Goal: Task Accomplishment & Management: Manage account settings

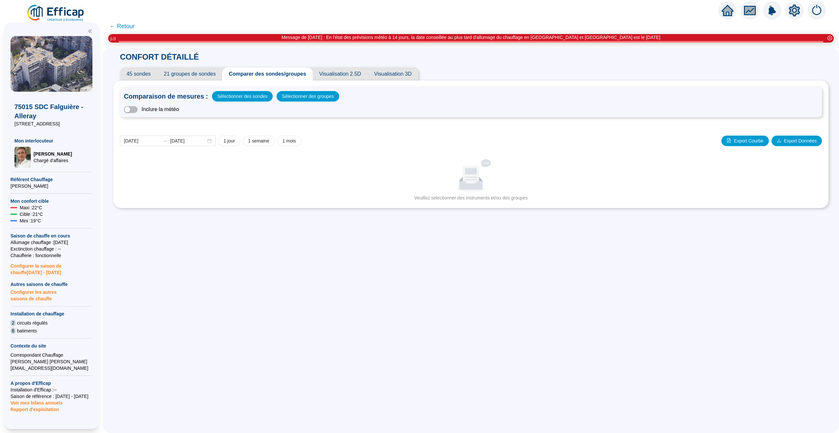
click at [725, 10] on icon "home" at bounding box center [728, 10] width 12 height 9
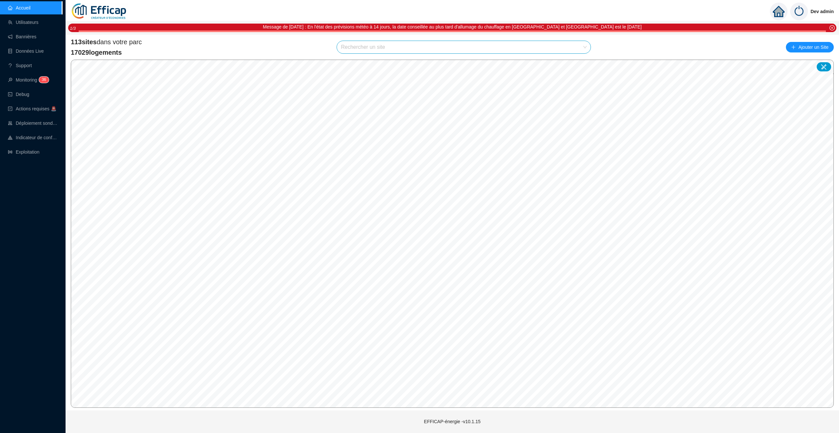
click at [382, 47] on input "search" at bounding box center [461, 47] width 240 height 12
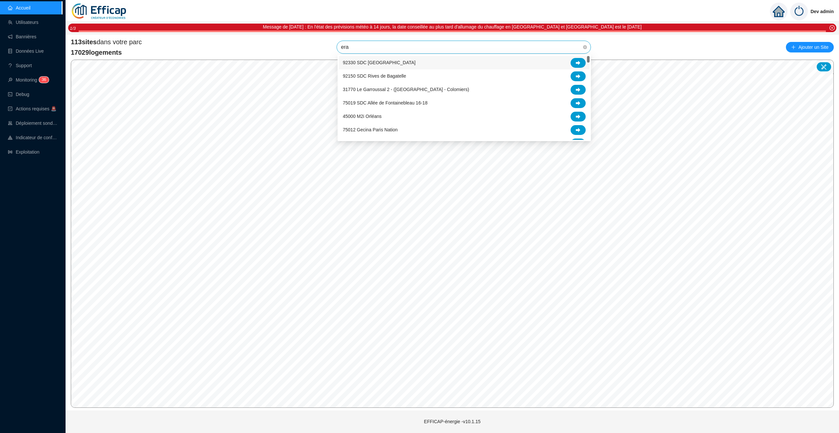
type input "erab"
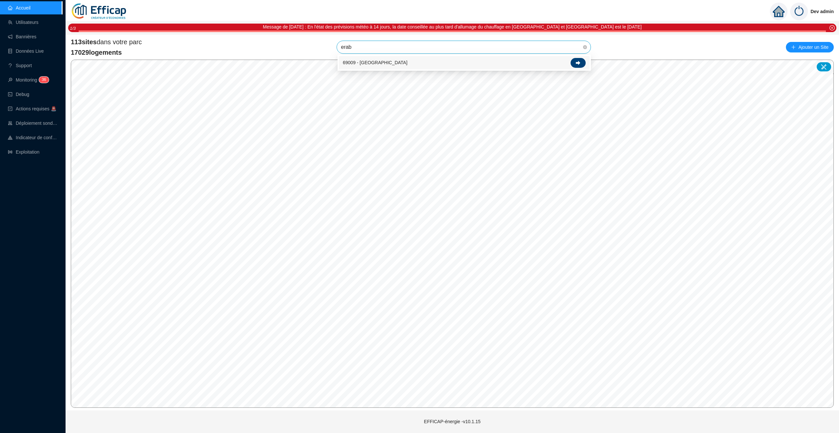
click at [579, 63] on icon at bounding box center [578, 63] width 5 height 4
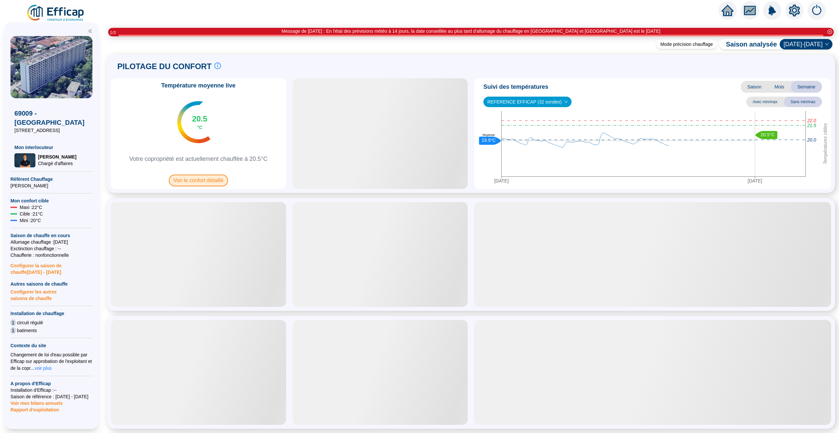
click at [206, 183] on span "Voir le confort détaillé" at bounding box center [198, 181] width 59 height 12
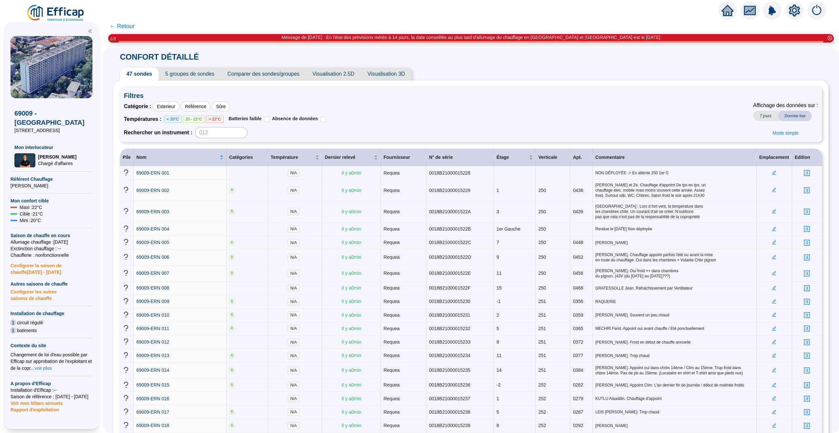
click at [335, 78] on span "Visualisation 2.5D" at bounding box center [333, 74] width 55 height 13
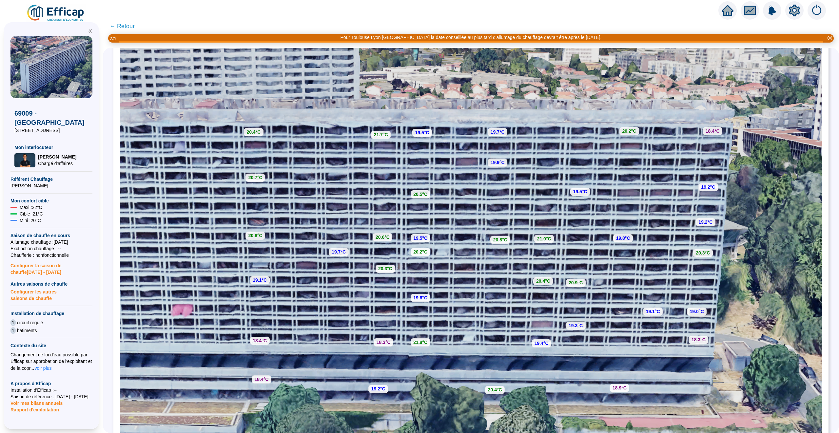
scroll to position [92, 0]
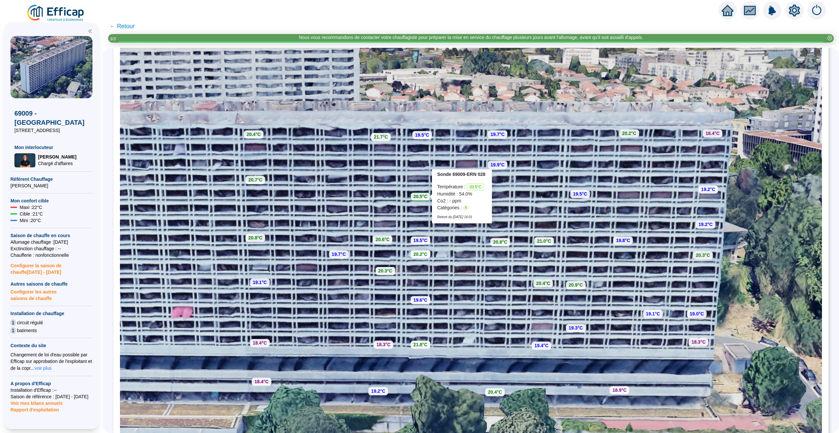
click at [419, 196] on strong "20.5°C" at bounding box center [420, 196] width 14 height 5
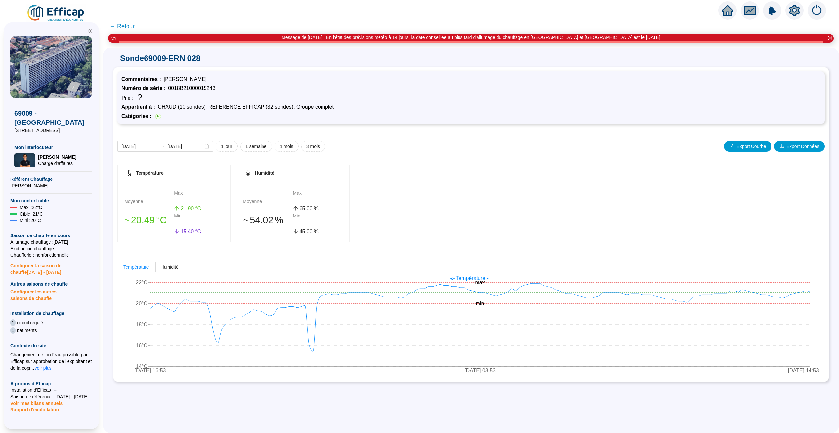
click at [125, 26] on span "← Retour" at bounding box center [121, 26] width 25 height 9
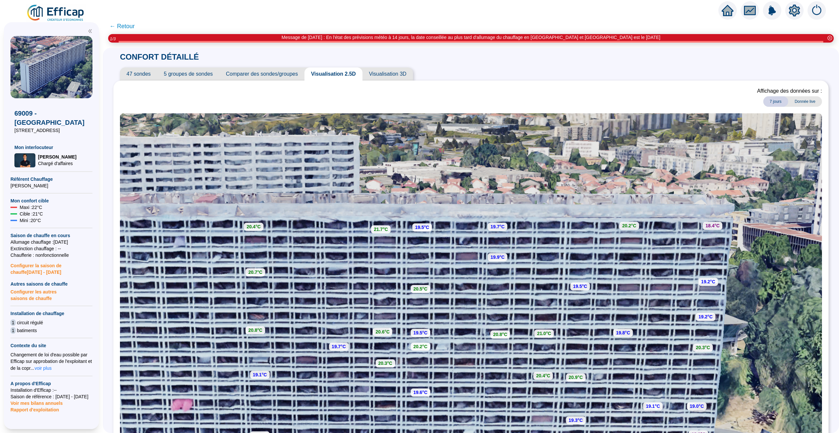
click at [136, 74] on span "47 sondes" at bounding box center [138, 74] width 37 height 13
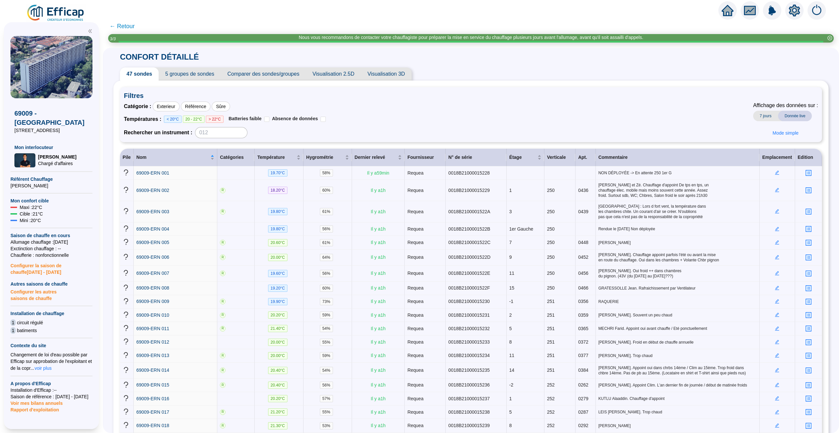
click at [193, 121] on span "20 - 22°C" at bounding box center [194, 119] width 22 height 7
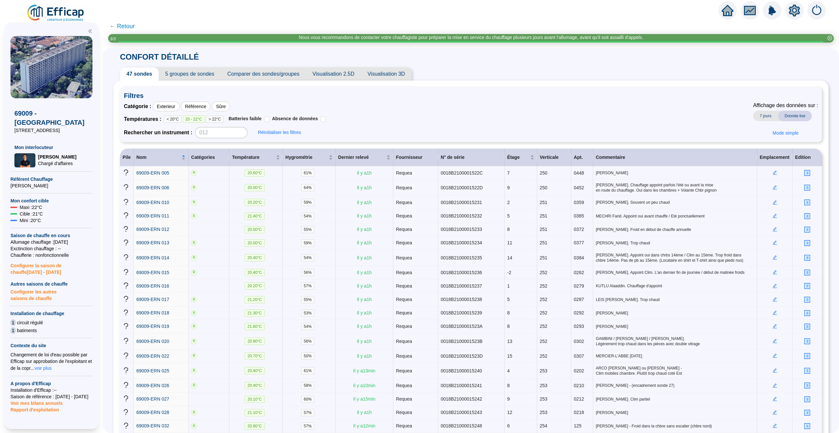
click at [197, 120] on span "20 - 22°C" at bounding box center [194, 119] width 22 height 7
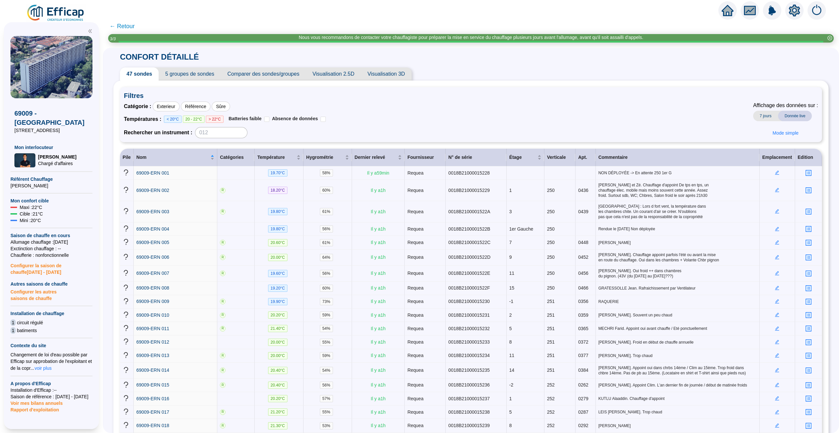
click at [222, 120] on span "> 22°C" at bounding box center [214, 119] width 17 height 7
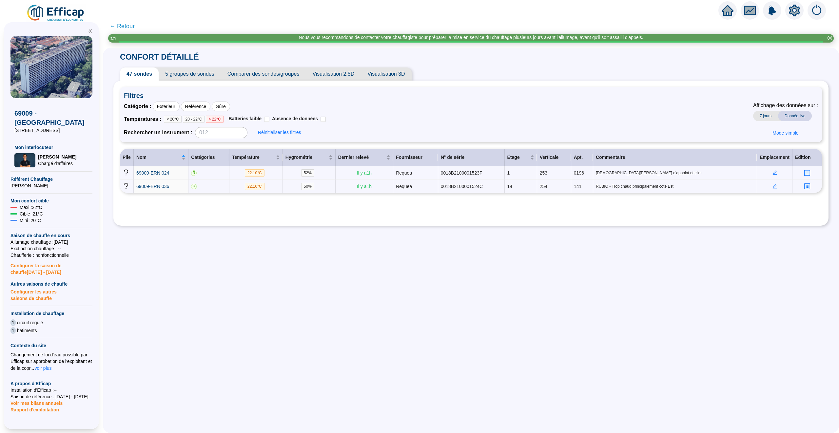
click at [222, 120] on span "> 22°C" at bounding box center [214, 119] width 17 height 7
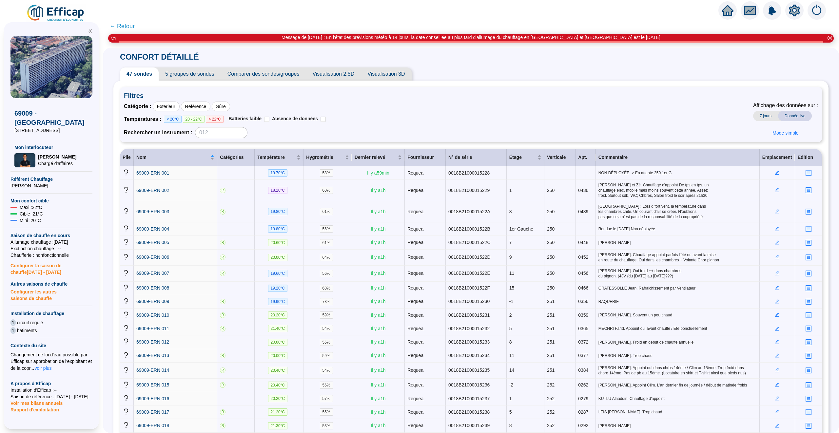
click at [128, 26] on span "← Retour" at bounding box center [121, 26] width 25 height 9
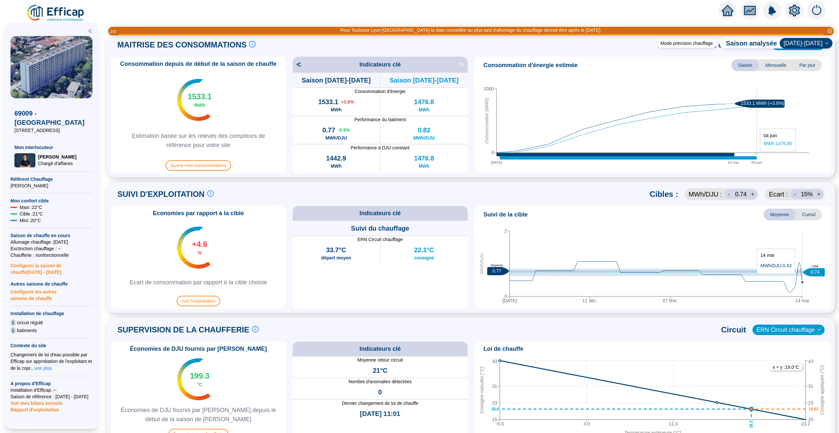
scroll to position [138, 0]
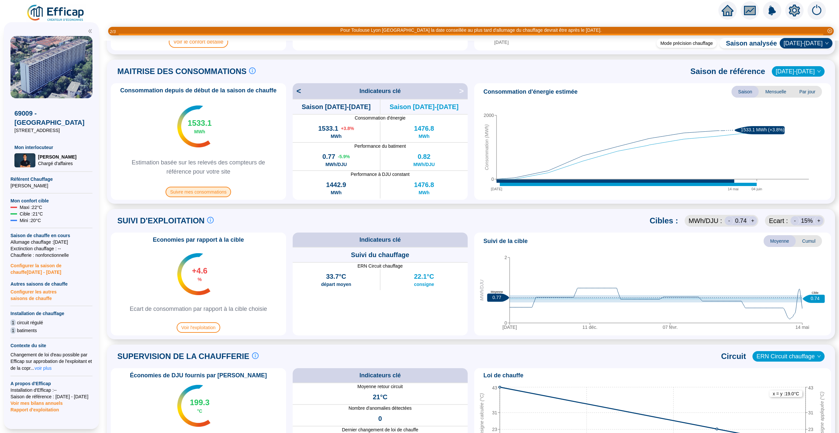
click at [205, 194] on span "Suivre mes consommations" at bounding box center [199, 192] width 66 height 10
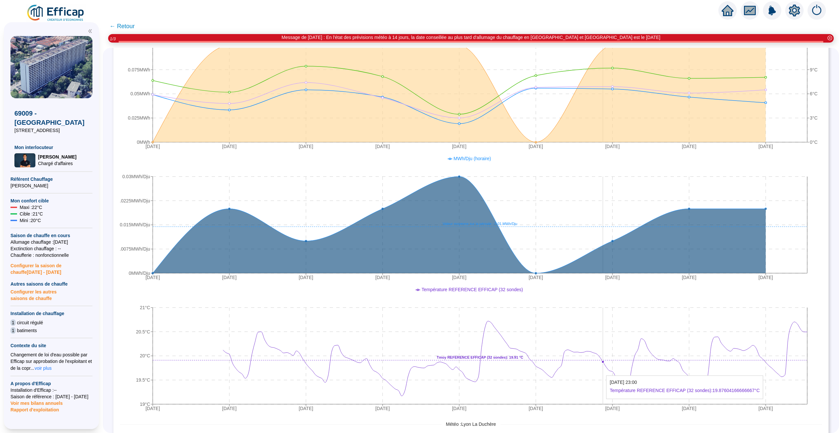
scroll to position [120, 0]
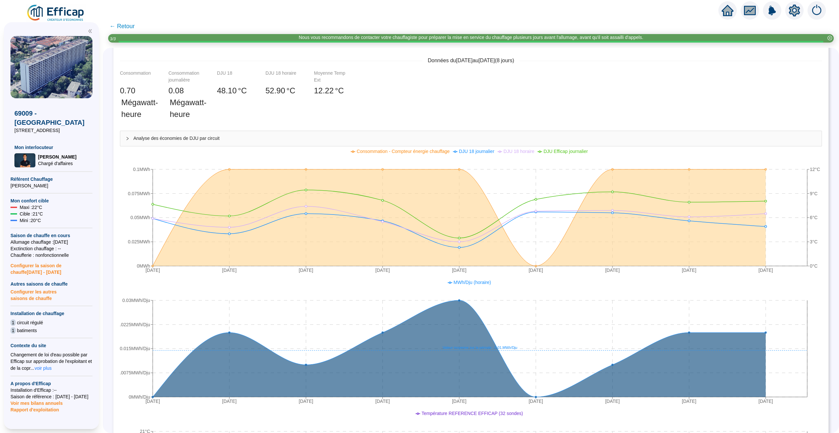
click at [123, 25] on span "← Retour" at bounding box center [121, 26] width 25 height 9
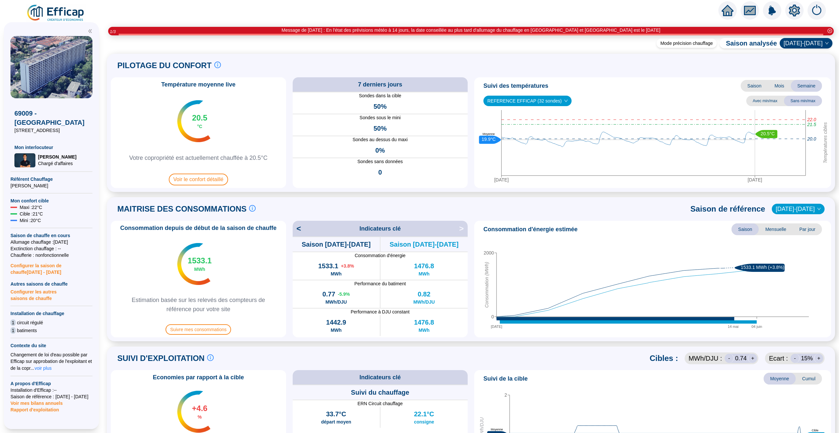
click at [725, 9] on icon "home" at bounding box center [728, 10] width 12 height 9
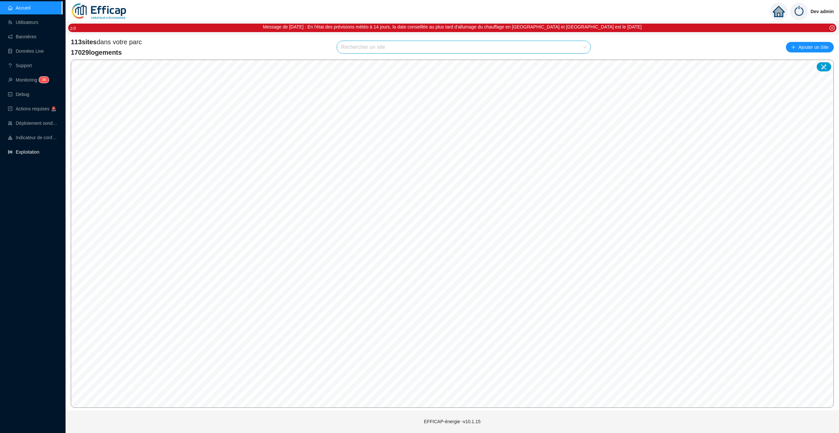
click at [38, 149] on link "Exploitation" at bounding box center [23, 151] width 31 height 5
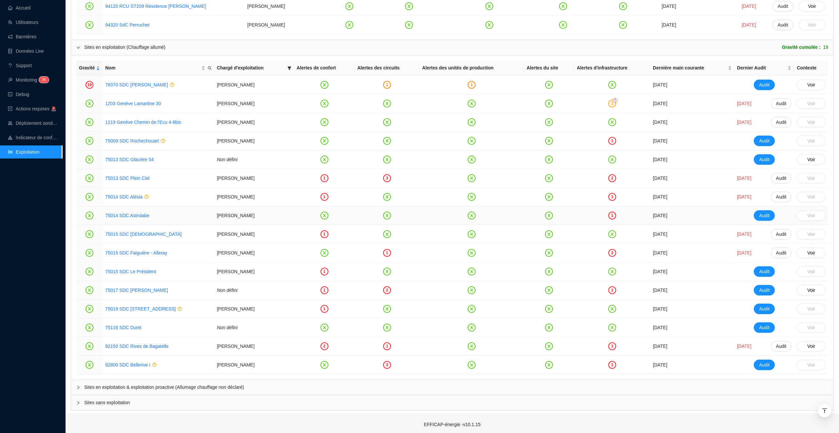
scroll to position [759, 0]
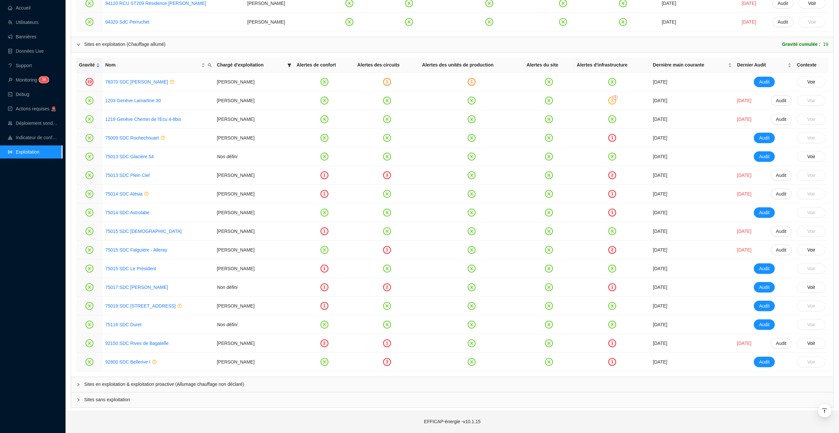
click at [243, 383] on span "Sites en exploitation & exploitation proactive (Allumage chauffage non déclaré)" at bounding box center [456, 384] width 744 height 7
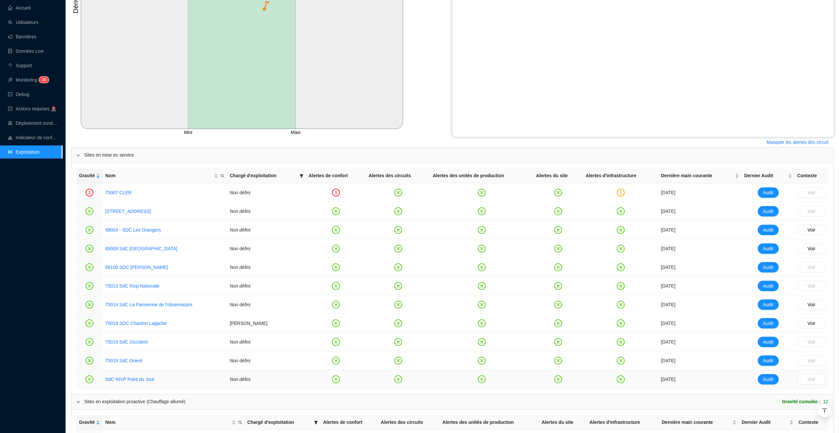
scroll to position [227, 0]
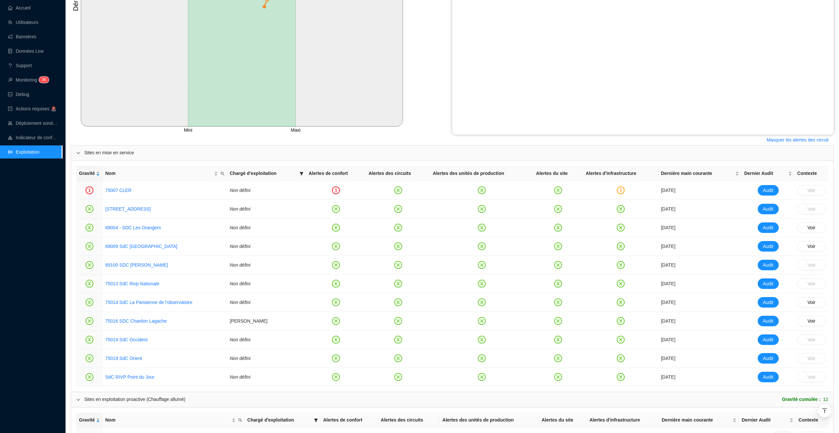
drag, startPoint x: 634, startPoint y: 170, endPoint x: 521, endPoint y: 170, distance: 112.7
click at [634, 170] on th "Alertes d'infrastructure" at bounding box center [620, 173] width 75 height 15
drag, startPoint x: 338, startPoint y: 174, endPoint x: 377, endPoint y: 174, distance: 39.7
click at [377, 174] on tr "Gravité Nom Chargé d'exploitation Alertes de confort Alertes des circuits Alert…" at bounding box center [452, 173] width 752 height 15
click at [430, 172] on th "Alertes des circuits" at bounding box center [398, 173] width 64 height 15
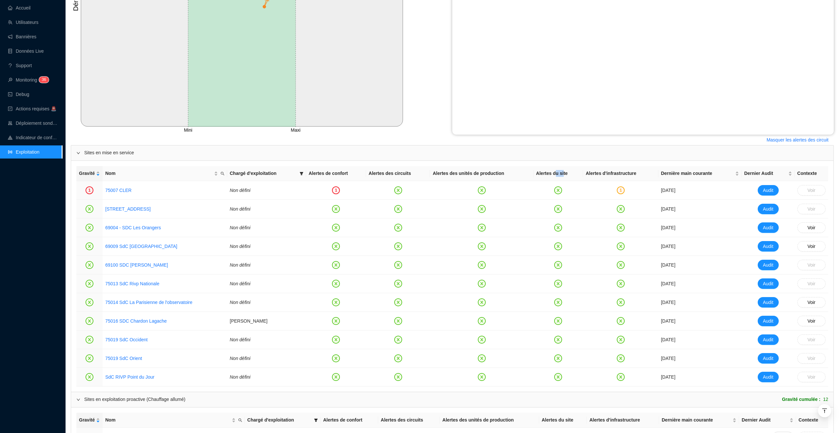
drag, startPoint x: 568, startPoint y: 172, endPoint x: 550, endPoint y: 172, distance: 18.4
click at [550, 172] on th "Alertes du site" at bounding box center [559, 173] width 50 height 15
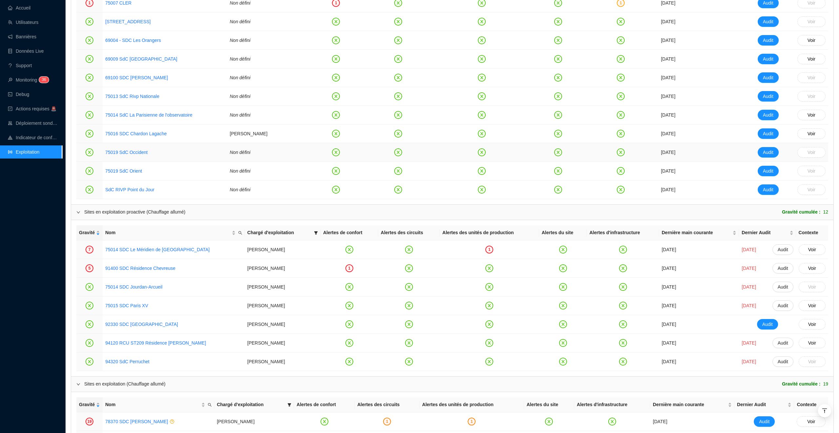
scroll to position [443, 0]
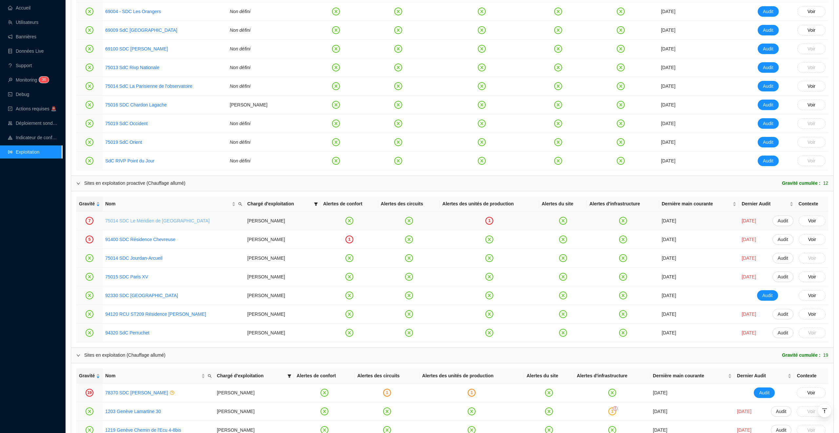
click at [156, 223] on link "75014 SDC Le Méridien de Paris" at bounding box center [157, 220] width 105 height 5
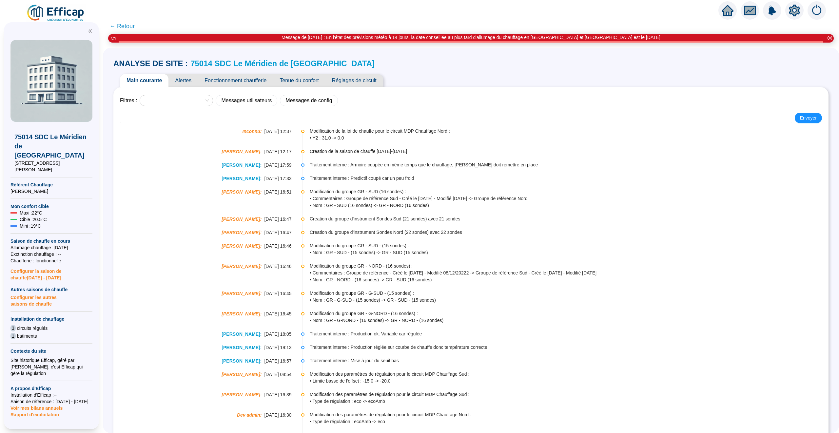
click at [178, 80] on span "Alertes" at bounding box center [182, 80] width 29 height 13
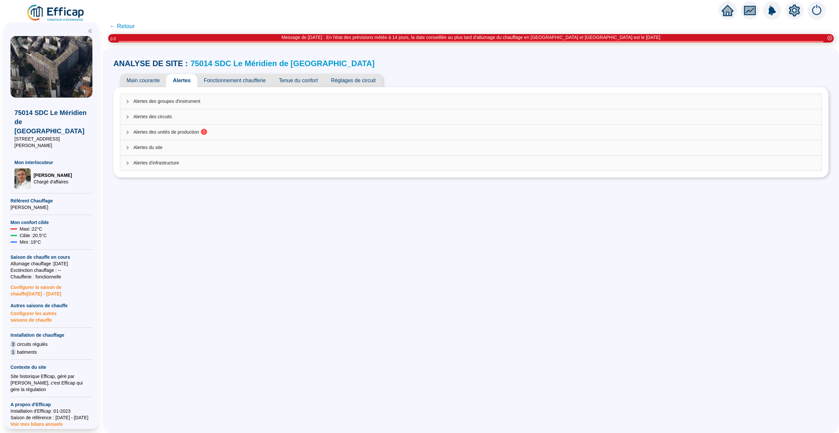
click at [350, 153] on div "Alertes du site" at bounding box center [470, 147] width 701 height 15
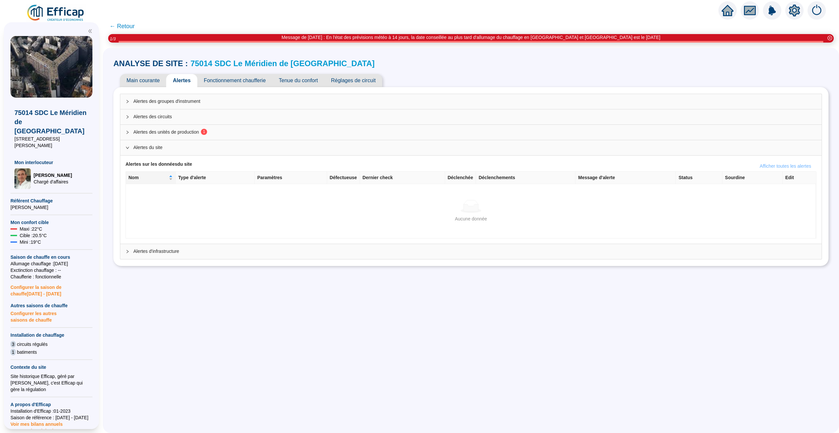
click at [813, 164] on button "Afficher toutes les alertes" at bounding box center [785, 166] width 62 height 10
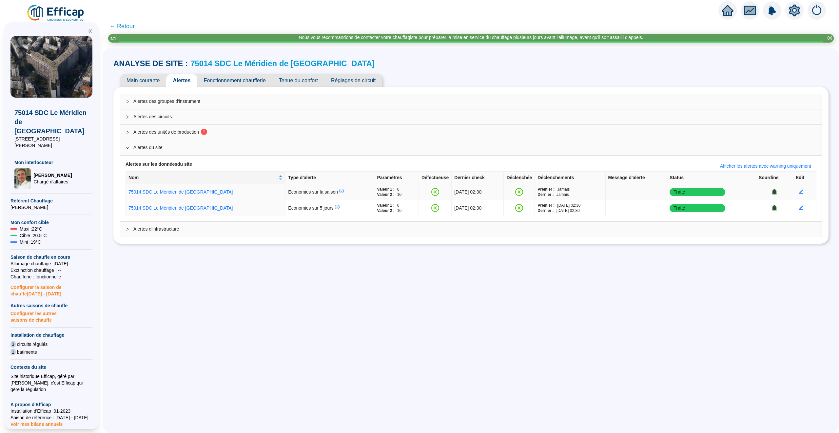
click at [699, 192] on td "Traité" at bounding box center [711, 192] width 89 height 16
click at [635, 132] on span "Alertes des unités de production 1" at bounding box center [474, 132] width 683 height 7
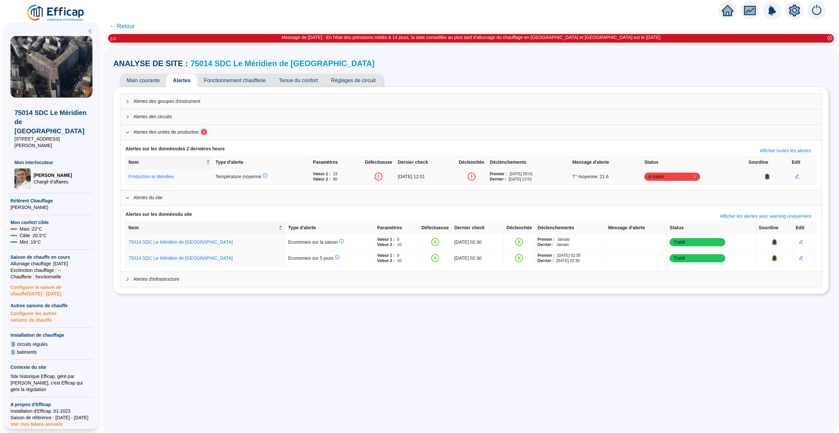
click at [696, 175] on span "A traiter" at bounding box center [672, 177] width 48 height 10
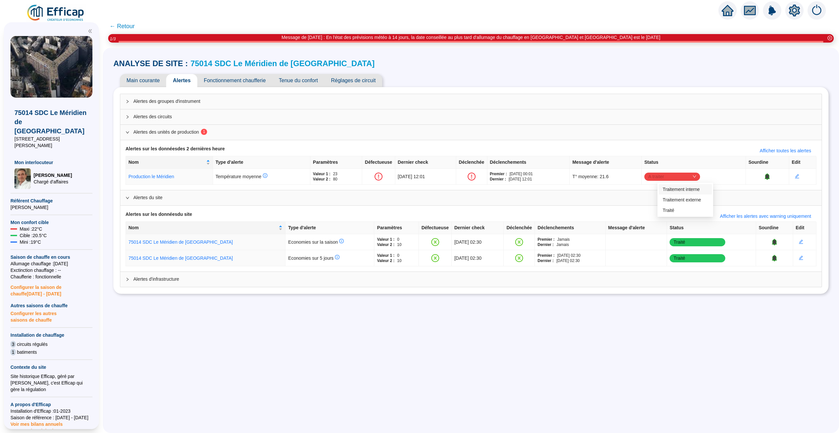
click at [463, 74] on div "Main courante Alertes Fonctionnement chaufferie Tenue du confort Réglages de ci…" at bounding box center [470, 80] width 715 height 13
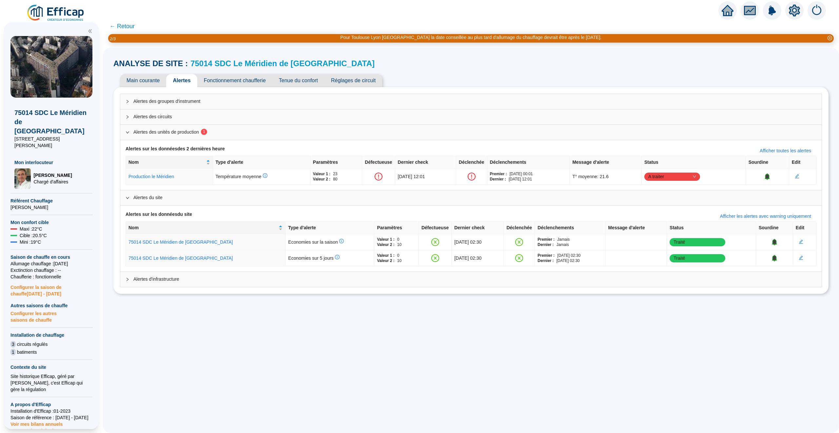
click at [149, 77] on span "Main courante" at bounding box center [143, 80] width 46 height 13
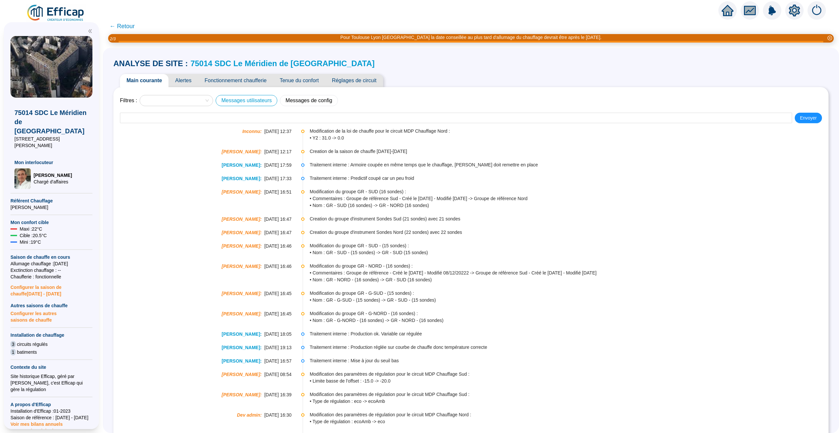
click at [264, 100] on button "Messages utilisateurs" at bounding box center [247, 100] width 62 height 11
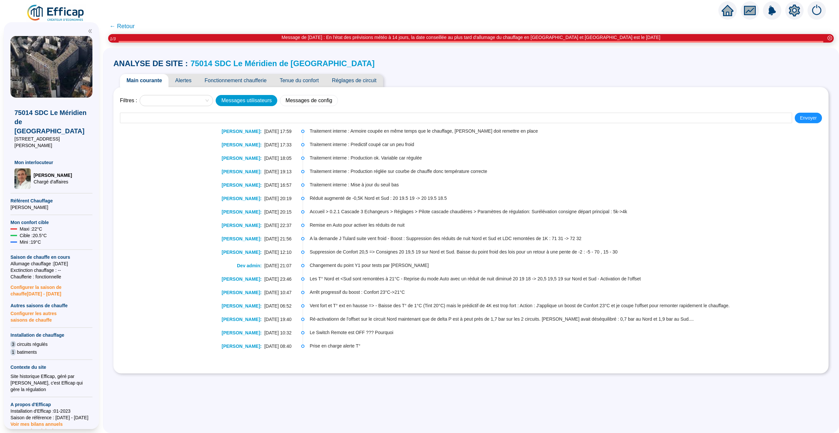
click at [125, 26] on span "← Retour" at bounding box center [121, 26] width 25 height 9
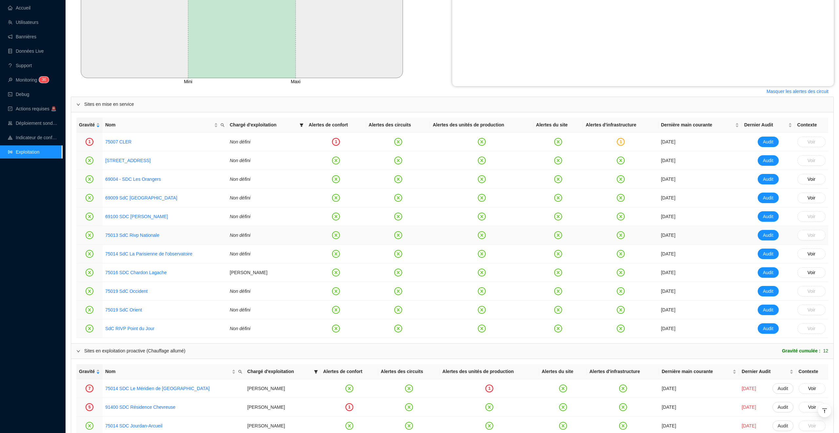
scroll to position [263, 0]
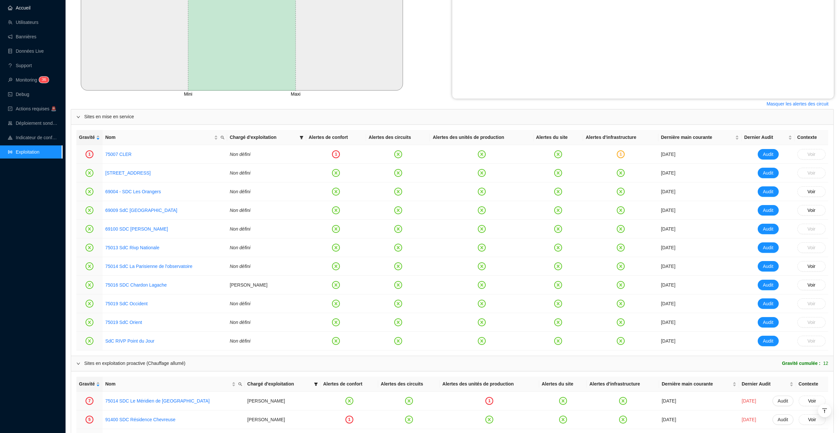
click at [19, 8] on link "Accueil" at bounding box center [19, 7] width 23 height 5
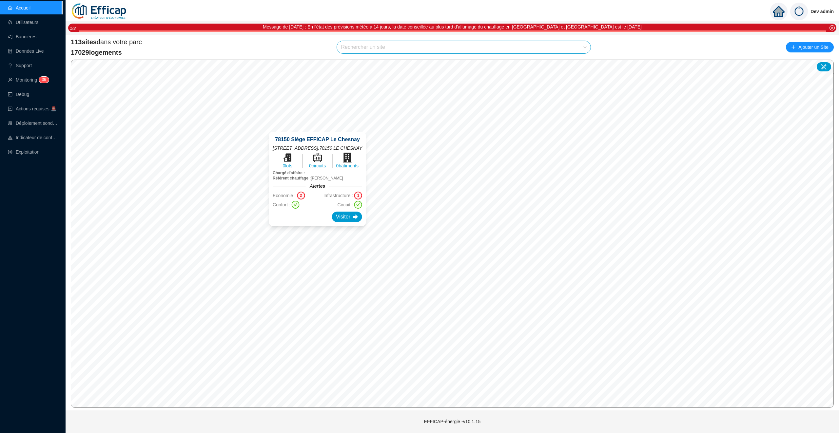
click at [297, 200] on div "2" at bounding box center [301, 196] width 8 height 8
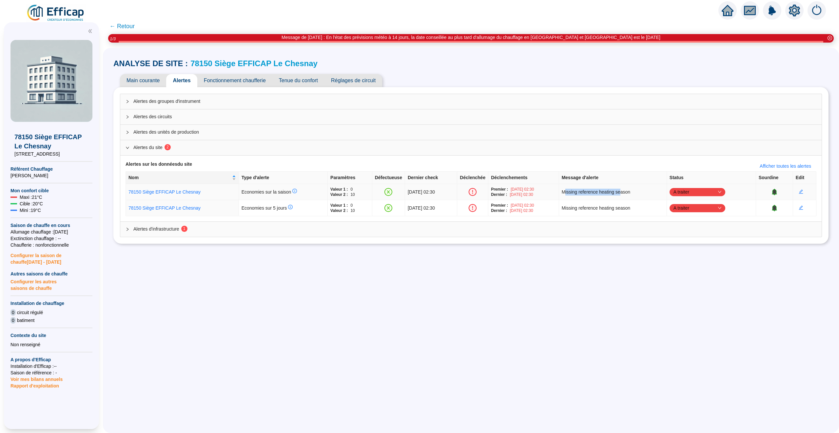
drag, startPoint x: 635, startPoint y: 193, endPoint x: 578, endPoint y: 193, distance: 57.4
click at [578, 193] on span "Missing reference heating season" at bounding box center [596, 192] width 68 height 7
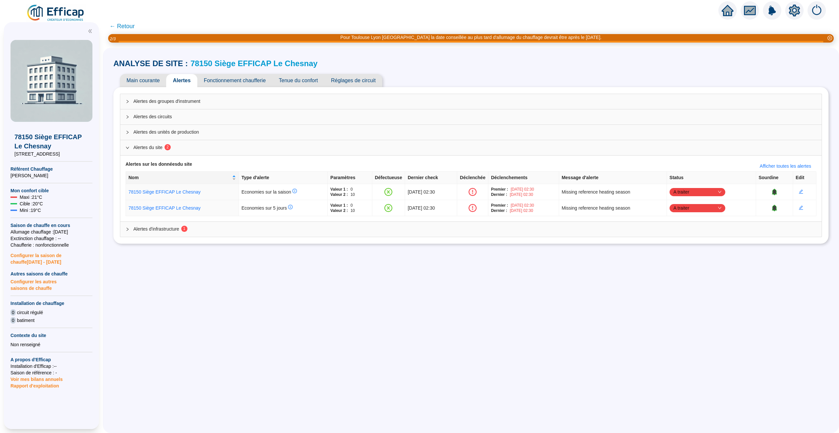
click at [126, 27] on span "← Retour" at bounding box center [121, 26] width 25 height 9
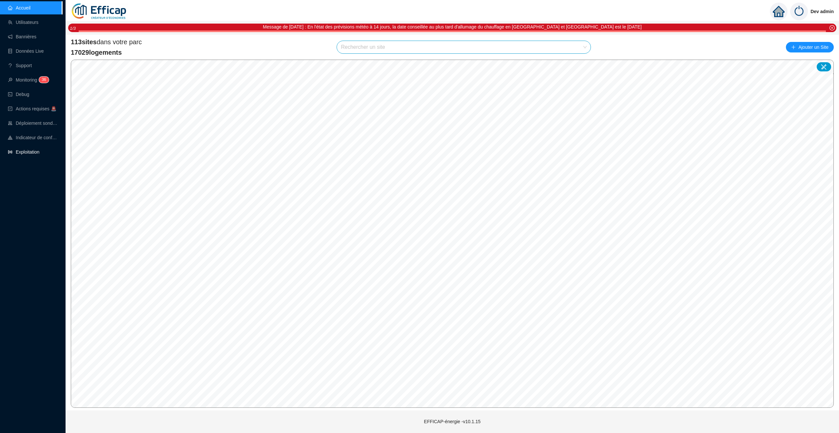
click at [39, 151] on link "Exploitation" at bounding box center [23, 151] width 31 height 5
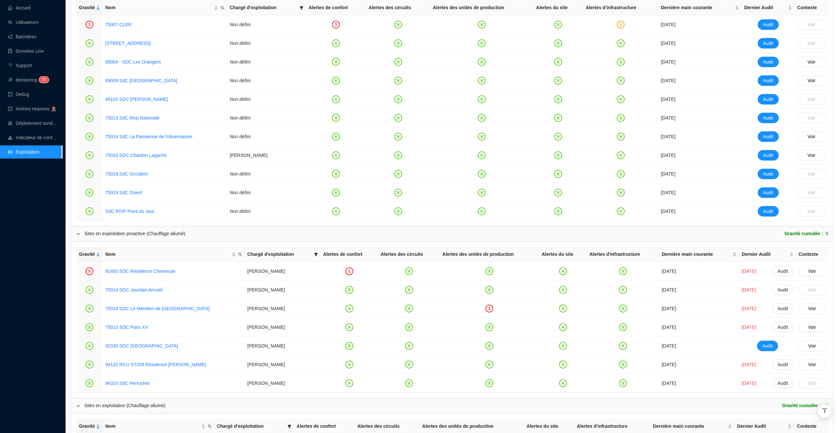
scroll to position [409, 0]
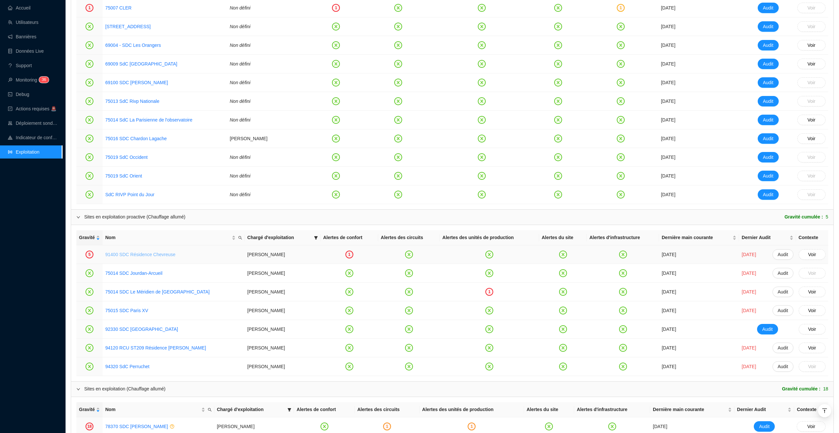
click at [150, 257] on link "91400 SDC Résidence Chevreuse" at bounding box center [140, 254] width 70 height 5
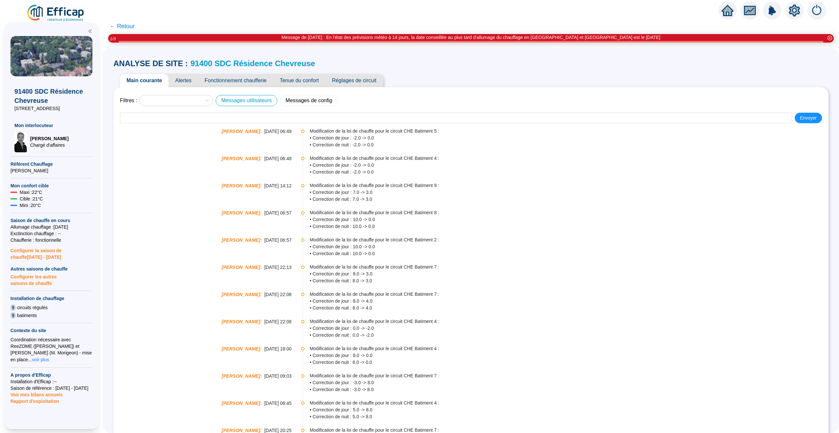
click at [265, 101] on button "Messages utilisateurs" at bounding box center [247, 100] width 62 height 11
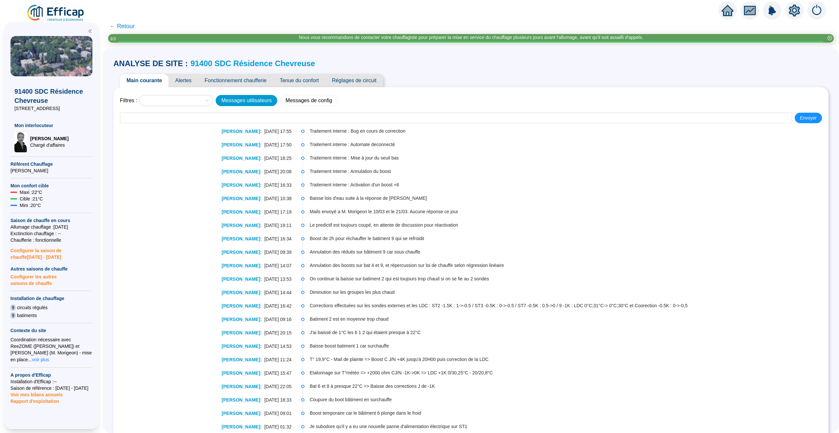
scroll to position [4, 0]
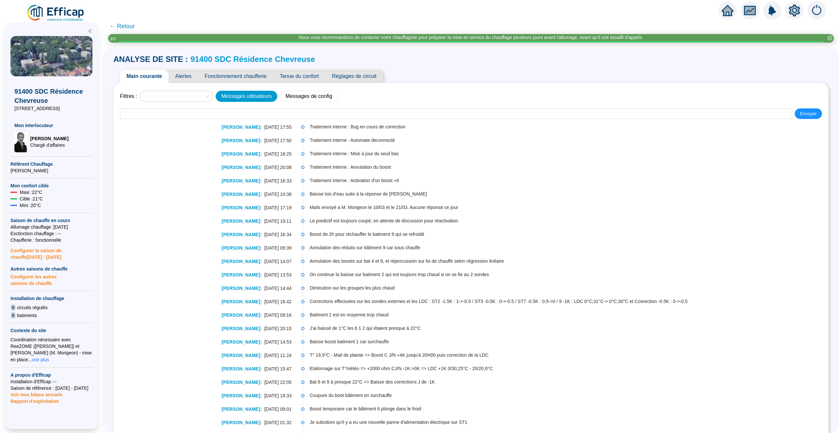
click at [186, 73] on span "Alertes" at bounding box center [182, 76] width 29 height 13
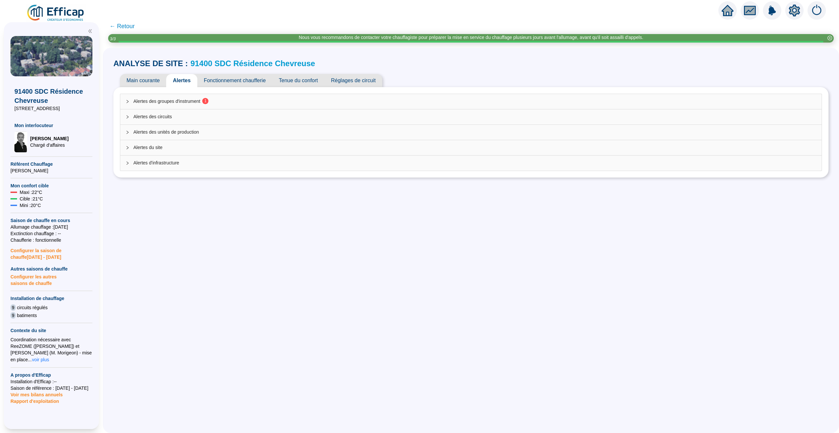
click at [332, 105] on span "Alertes des groupes d'instrument 1" at bounding box center [474, 101] width 683 height 7
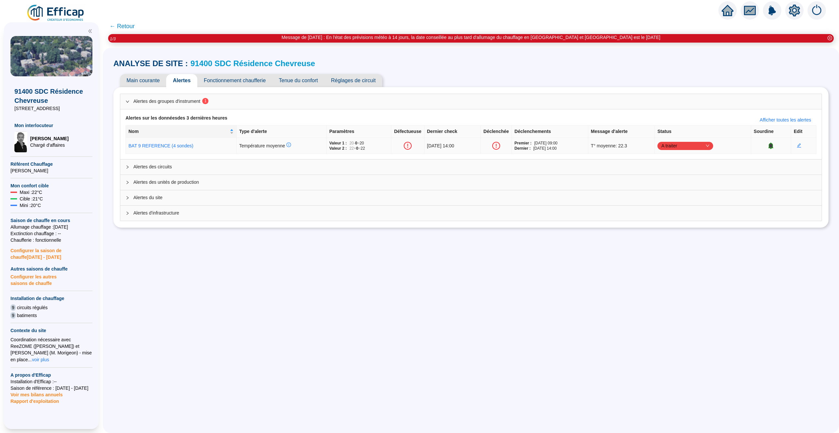
click at [701, 147] on span "A traiter" at bounding box center [685, 146] width 48 height 10
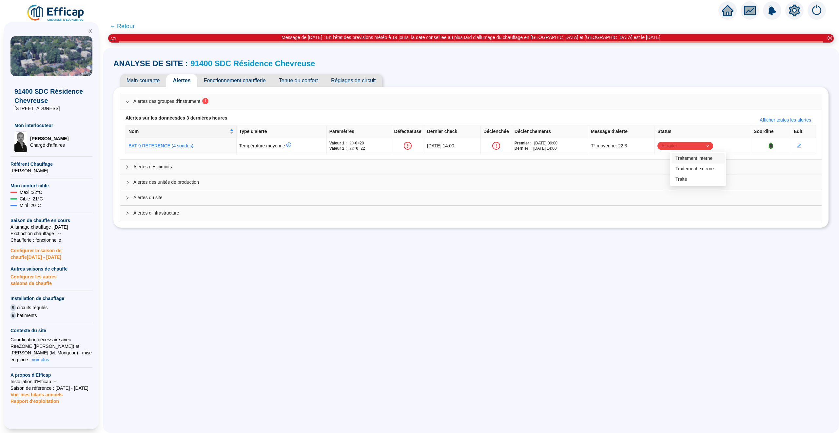
click at [147, 79] on span "Main courante" at bounding box center [143, 80] width 46 height 13
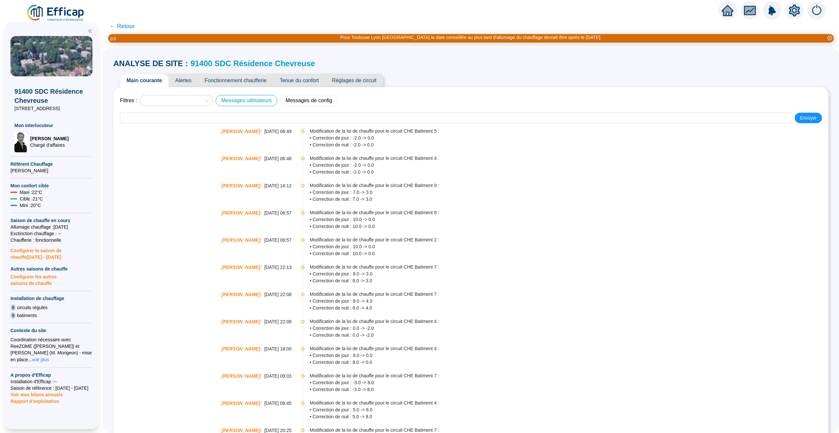
click at [259, 101] on button "Messages utilisateurs" at bounding box center [247, 100] width 62 height 11
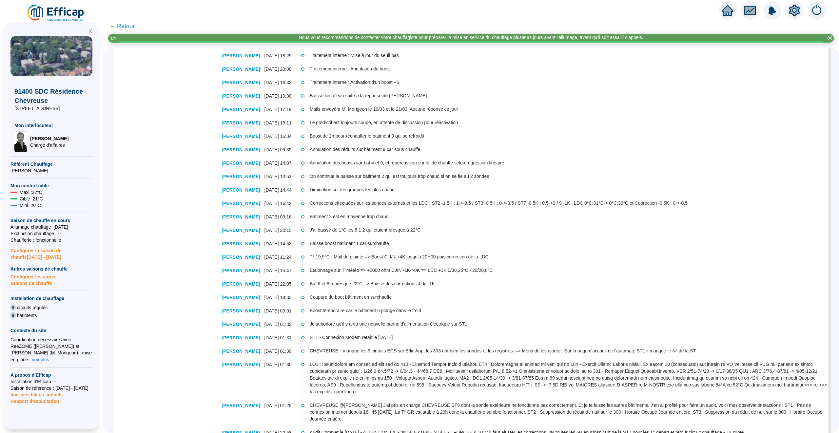
scroll to position [98, 0]
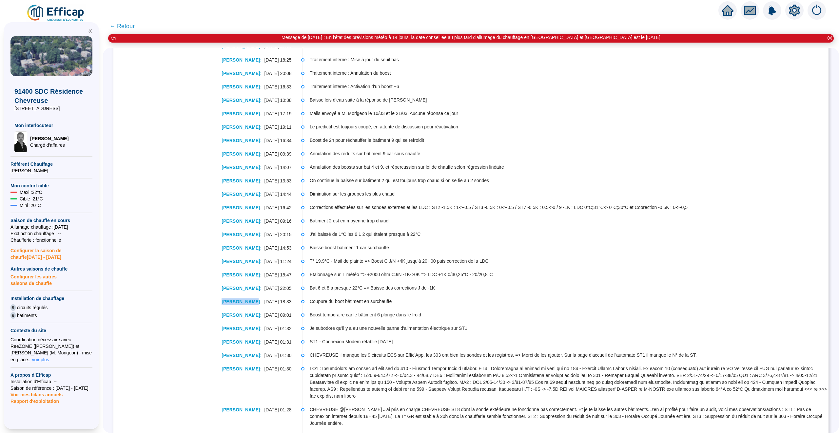
drag, startPoint x: 244, startPoint y: 301, endPoint x: 205, endPoint y: 301, distance: 39.0
click at [205, 301] on div "Hugo CORBILLE : 01-02-2025 18:33" at bounding box center [206, 302] width 172 height 7
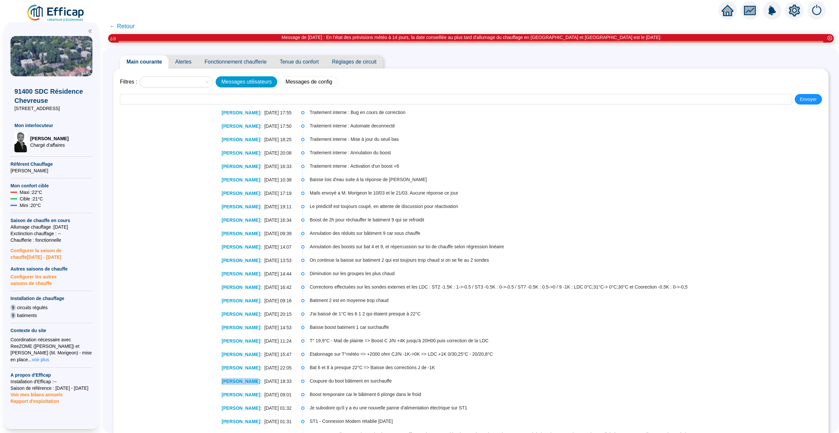
scroll to position [0, 0]
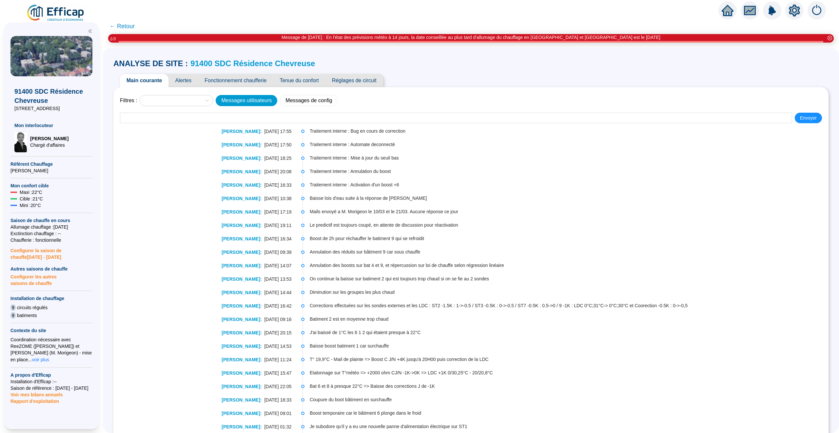
click at [129, 26] on span "← Retour" at bounding box center [121, 26] width 25 height 9
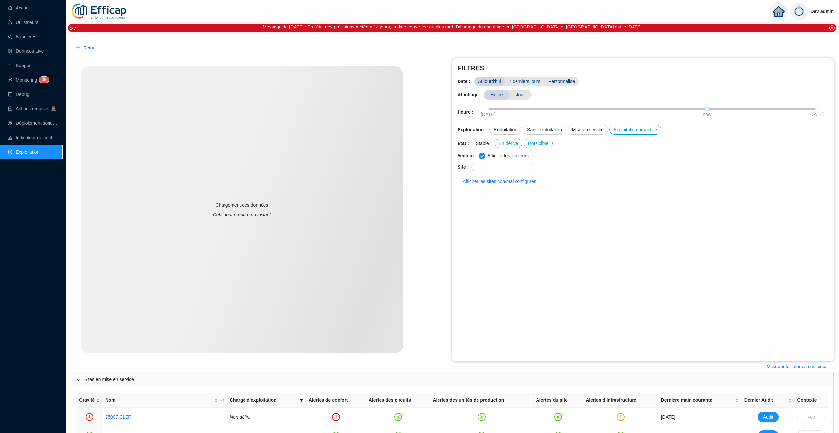
scroll to position [409, 0]
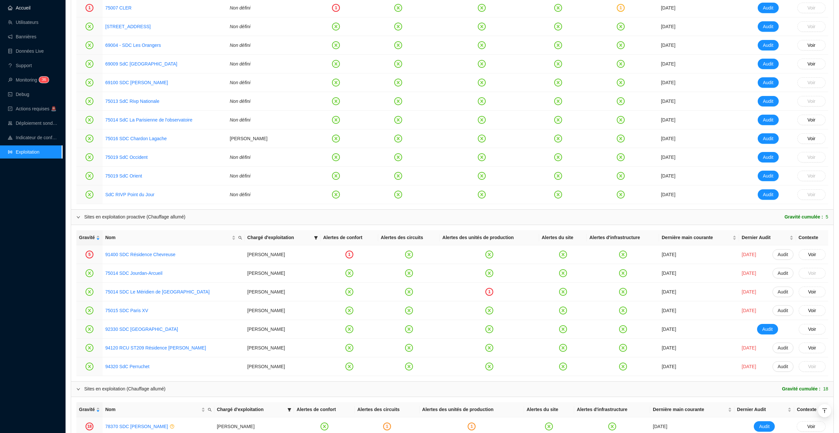
click at [30, 7] on link "Accueil" at bounding box center [19, 7] width 23 height 5
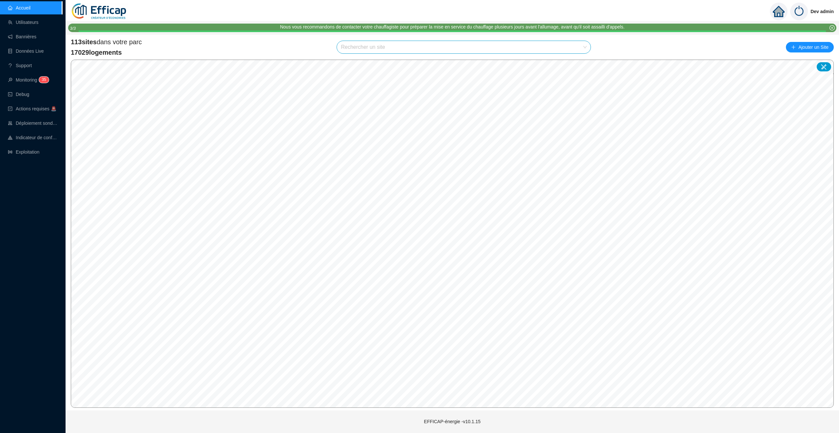
click at [361, 50] on input "search" at bounding box center [461, 47] width 240 height 12
type input "albe"
click at [574, 62] on div at bounding box center [578, 63] width 15 height 10
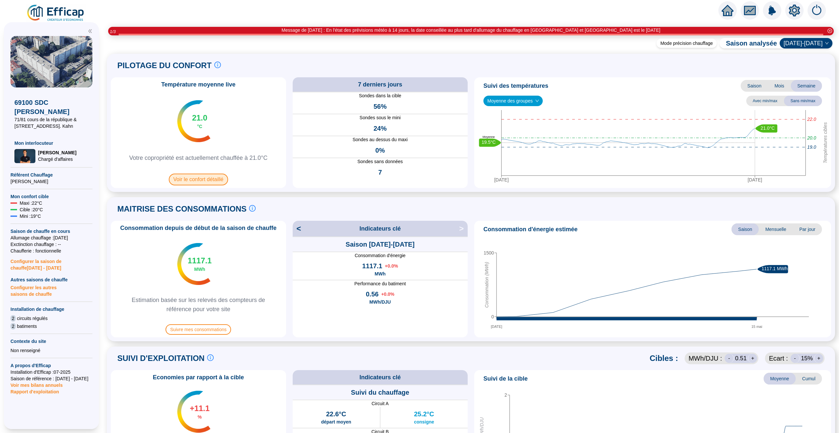
click at [197, 182] on span "Voir le confort détaillé" at bounding box center [198, 180] width 59 height 12
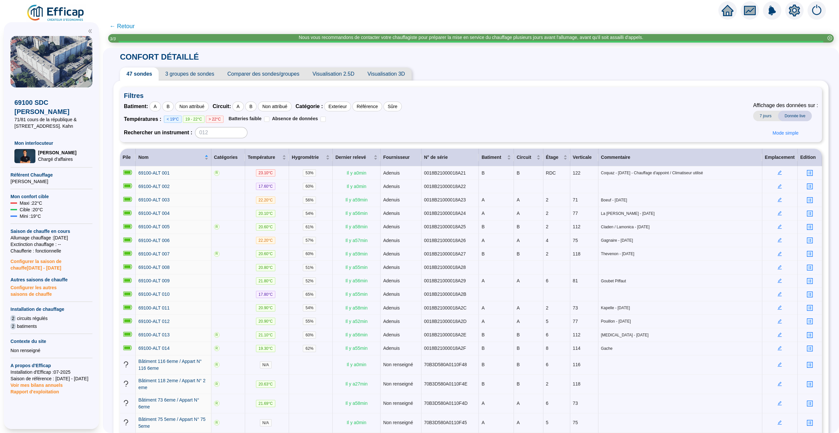
click at [126, 25] on span "← Retour" at bounding box center [121, 26] width 25 height 9
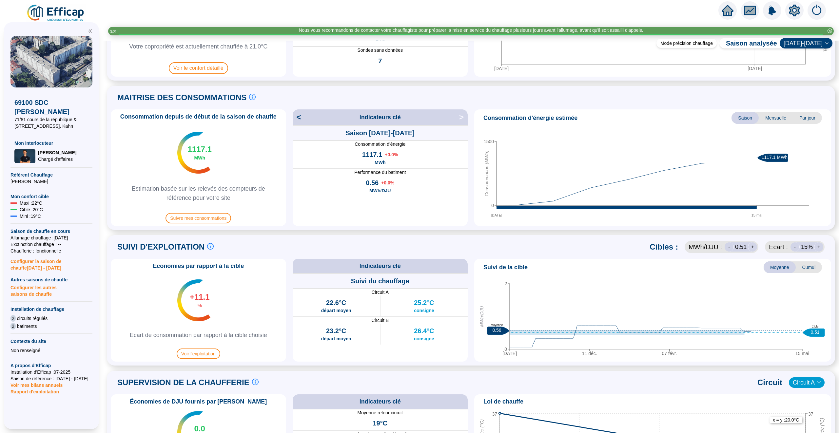
scroll to position [316, 0]
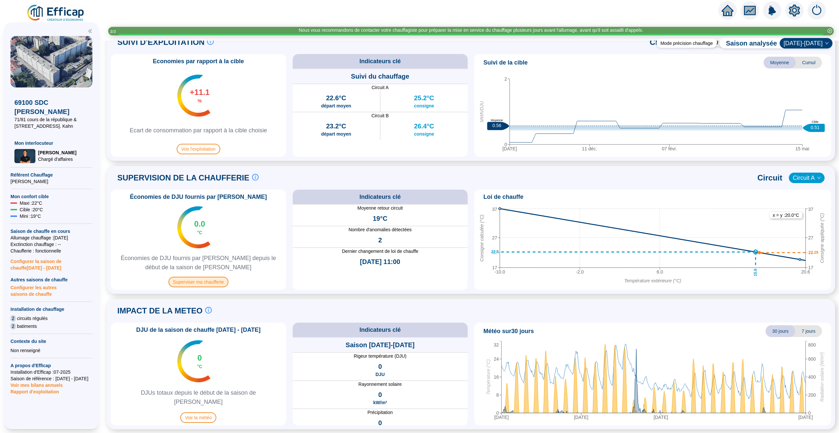
click at [198, 281] on span "Superviser ma chaufferie" at bounding box center [198, 282] width 60 height 10
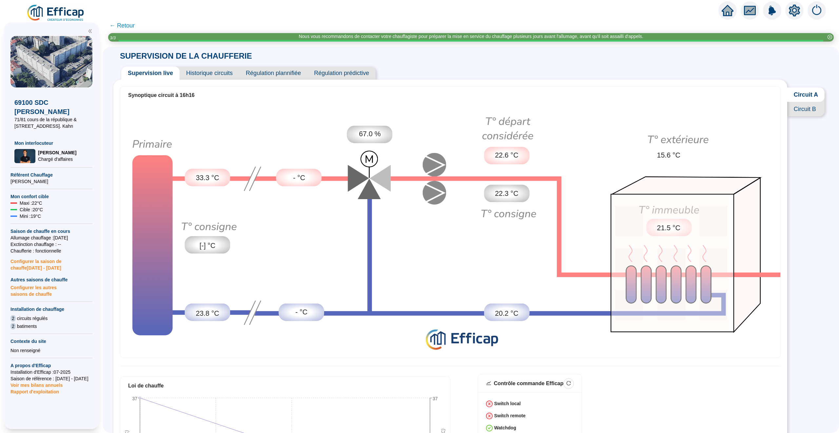
click at [218, 72] on span "Historique circuits" at bounding box center [210, 73] width 60 height 13
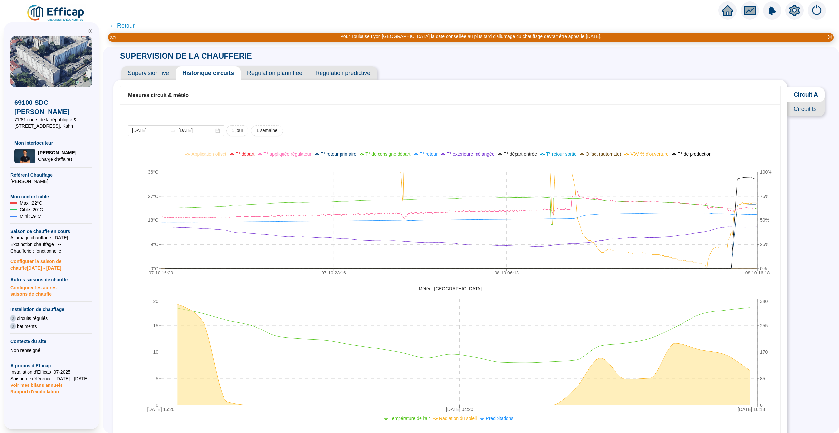
click at [157, 76] on span "Supervision live" at bounding box center [148, 73] width 54 height 13
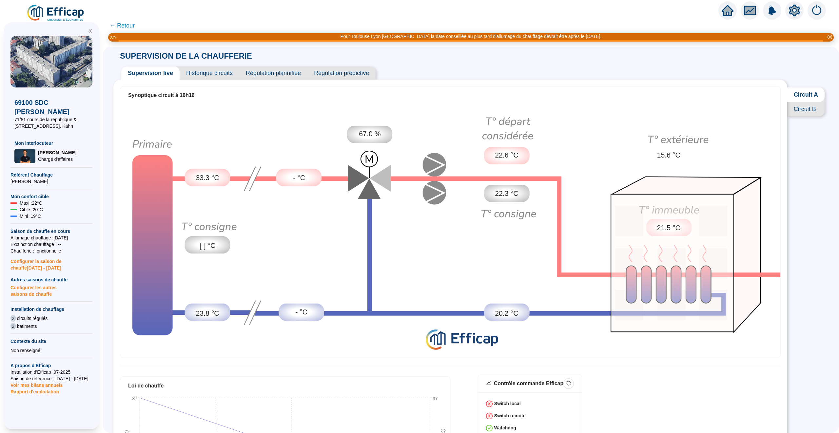
click at [126, 27] on span "← Retour" at bounding box center [121, 25] width 25 height 9
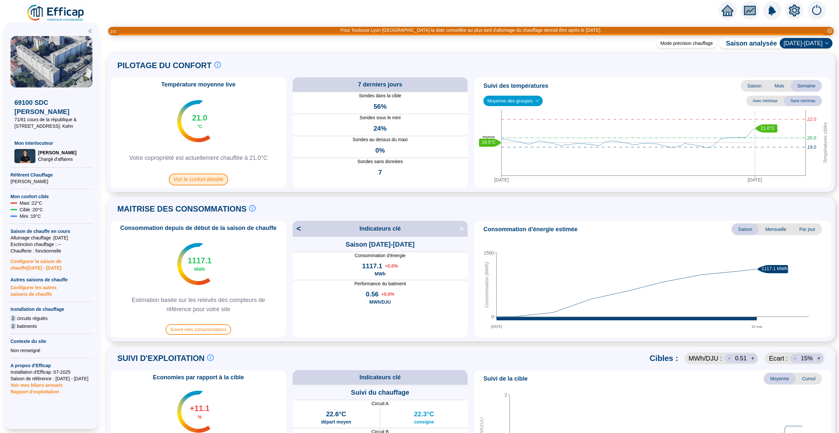
click at [218, 183] on span "Voir le confort détaillé" at bounding box center [198, 180] width 59 height 12
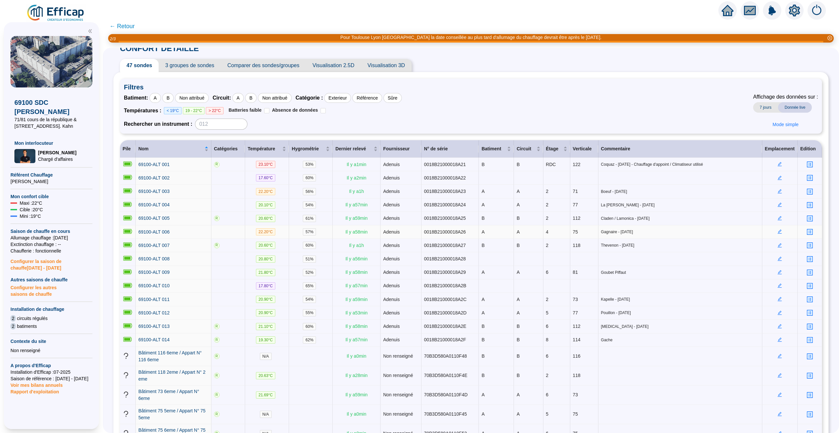
scroll to position [11, 0]
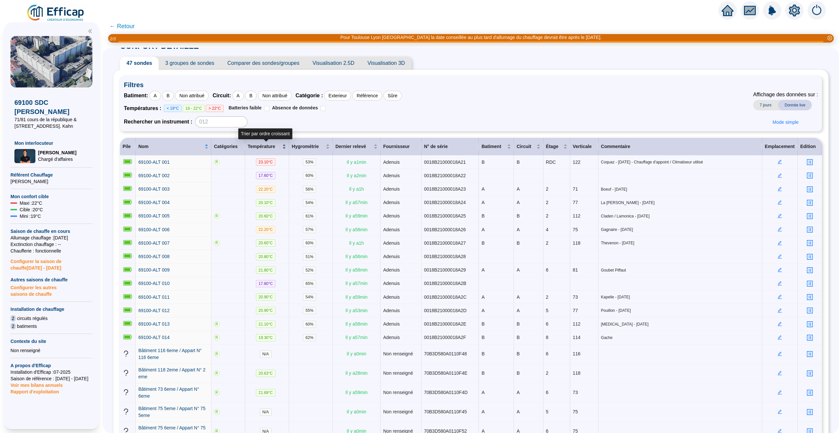
click at [284, 147] on div "Température" at bounding box center [267, 146] width 39 height 7
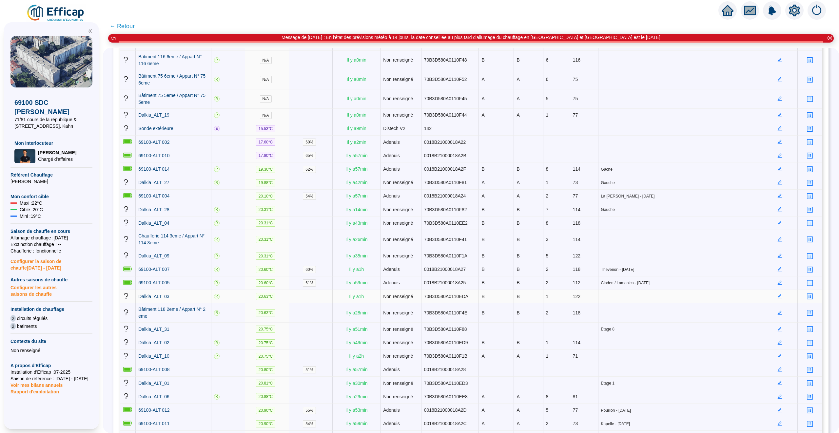
scroll to position [0, 0]
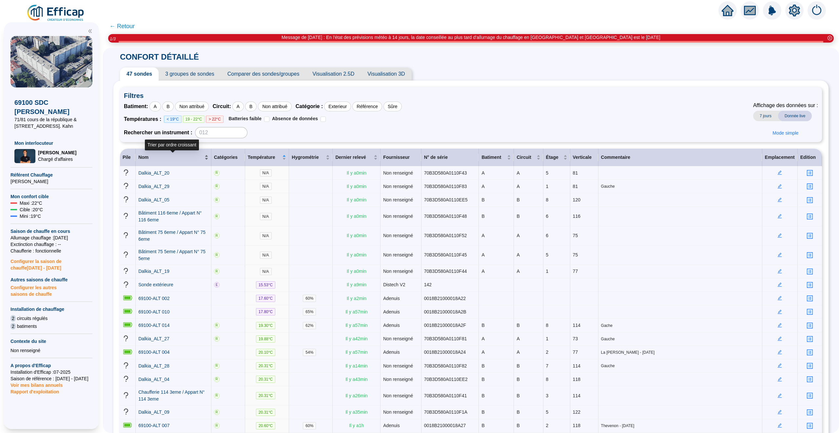
click at [204, 157] on div "Nom" at bounding box center [173, 157] width 70 height 7
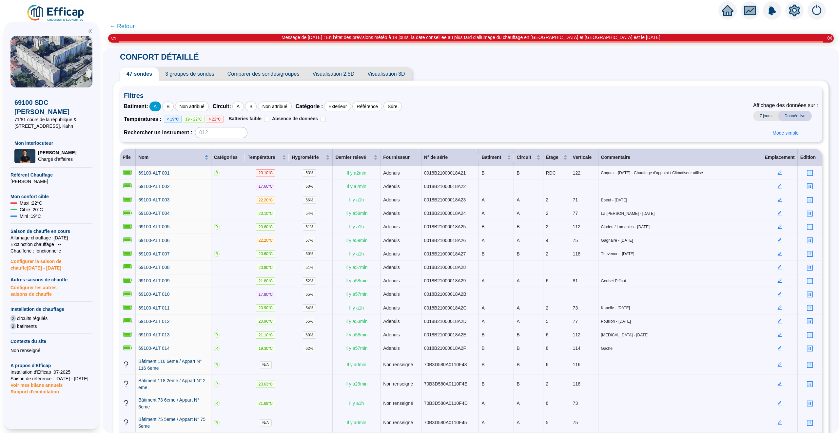
click at [159, 107] on div "A" at bounding box center [154, 107] width 11 height 10
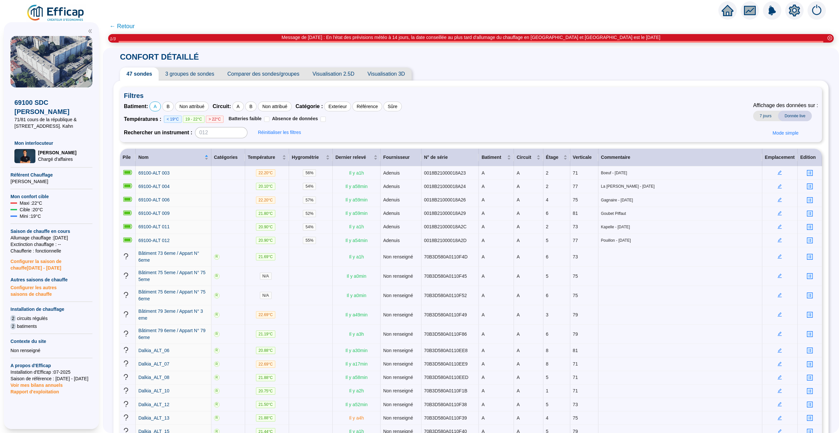
click at [126, 25] on span "← Retour" at bounding box center [121, 26] width 25 height 9
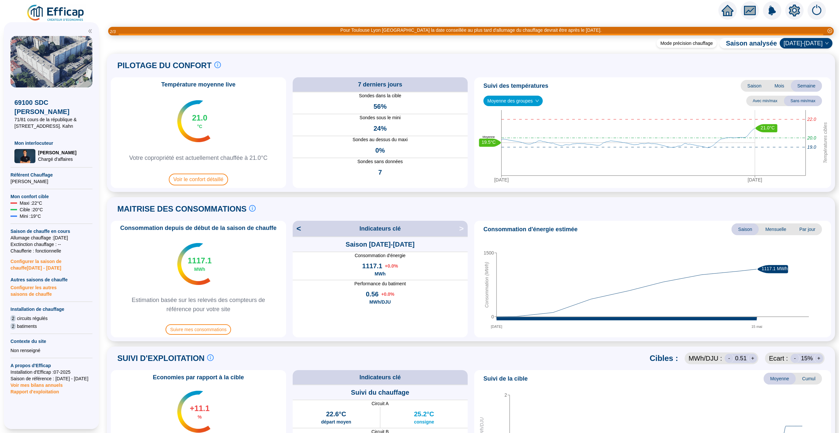
click at [724, 6] on icon "home" at bounding box center [728, 11] width 12 height 12
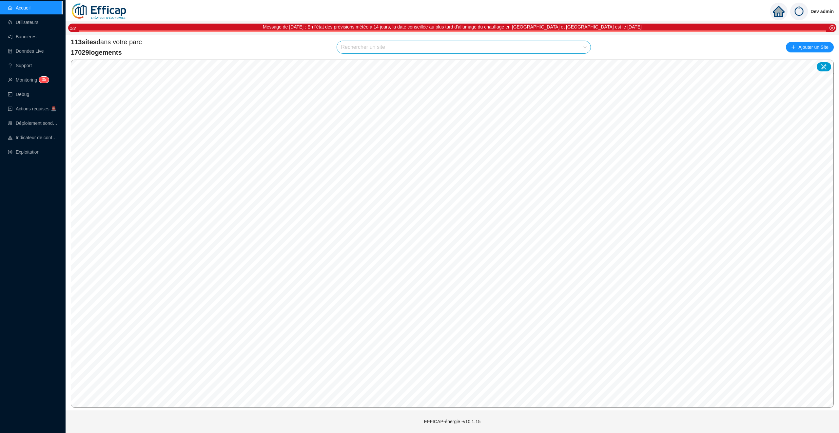
click at [367, 47] on input "search" at bounding box center [461, 47] width 240 height 12
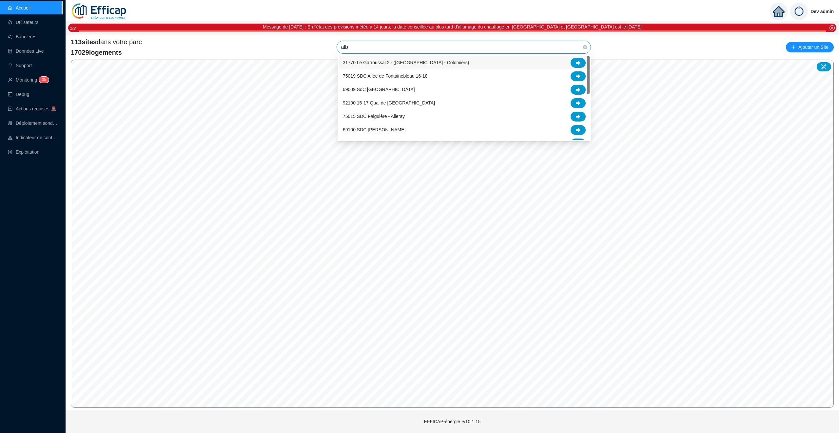
type input "albe"
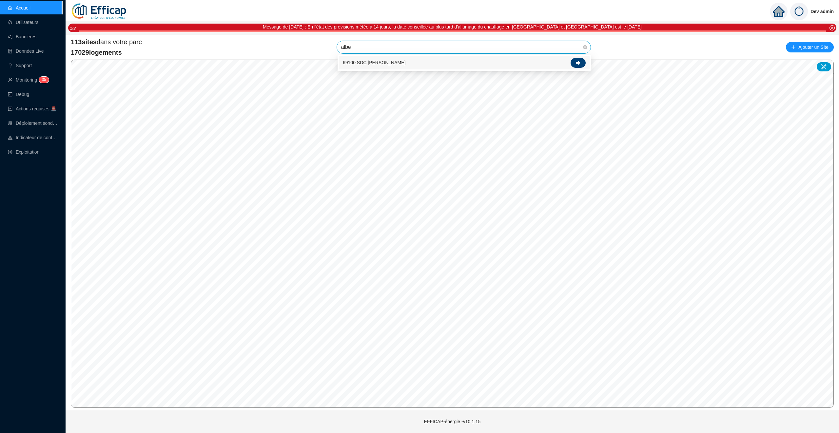
click at [573, 60] on div at bounding box center [578, 63] width 15 height 10
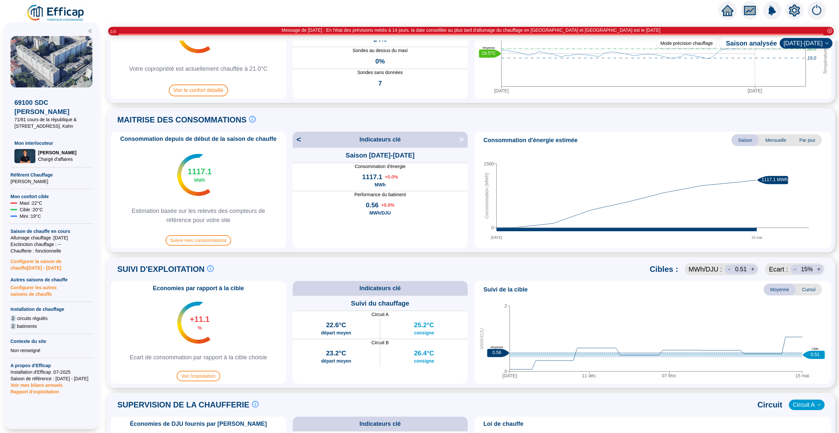
scroll to position [116, 0]
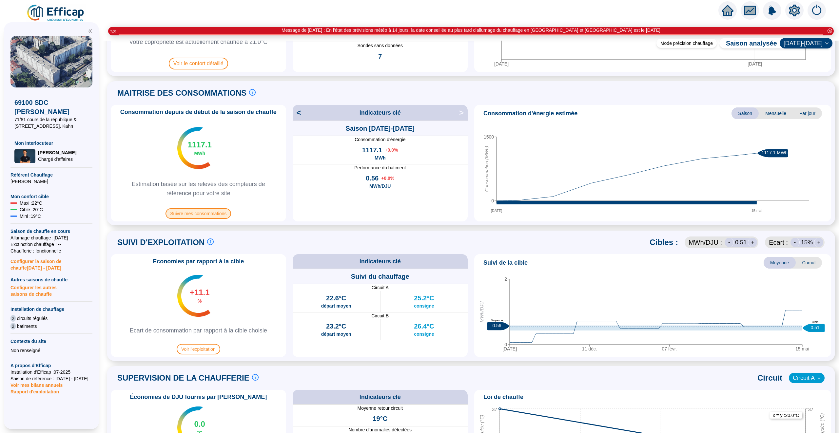
click at [199, 215] on span "Suivre mes consommations" at bounding box center [199, 213] width 66 height 10
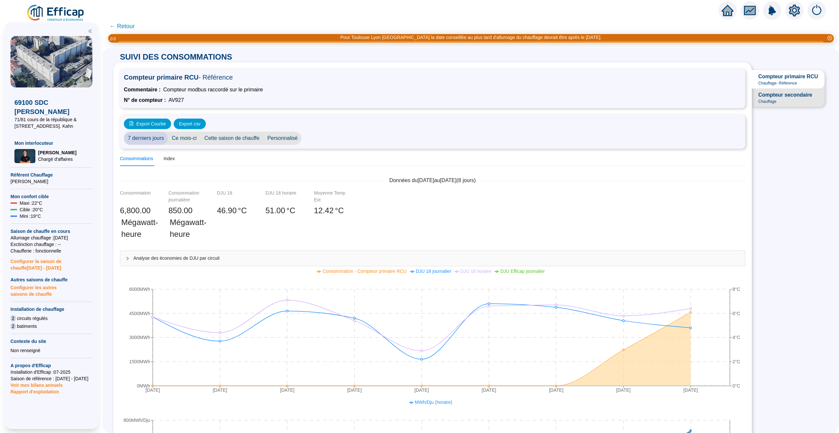
click at [125, 28] on span "← Retour" at bounding box center [121, 26] width 25 height 9
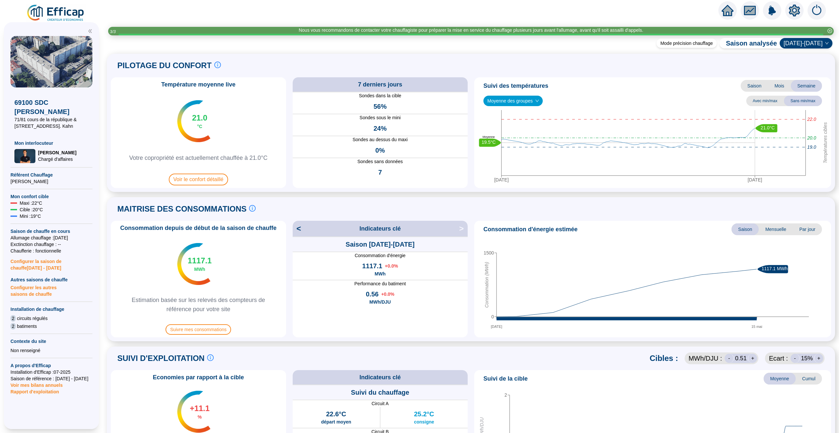
click at [795, 9] on icon "setting" at bounding box center [795, 11] width 12 height 12
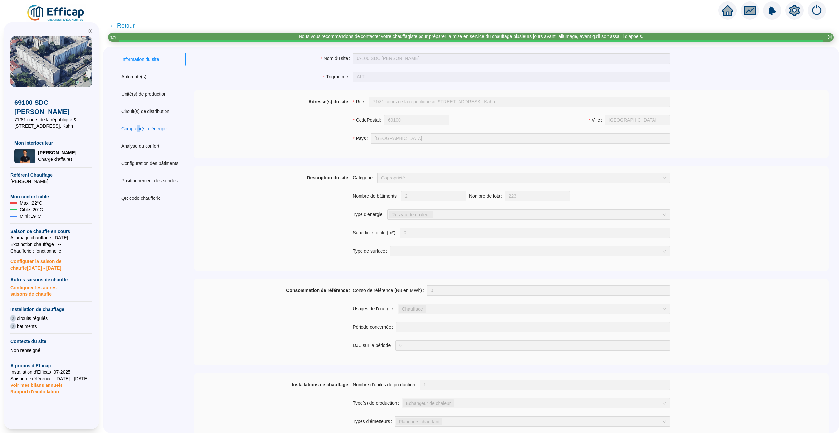
click at [139, 128] on div "Compteur(s) d'énergie" at bounding box center [144, 129] width 46 height 7
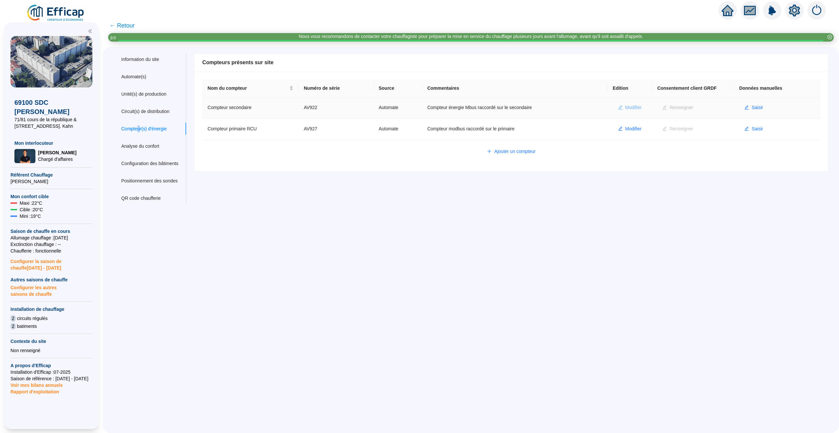
click at [635, 105] on span "Modifier" at bounding box center [633, 107] width 16 height 7
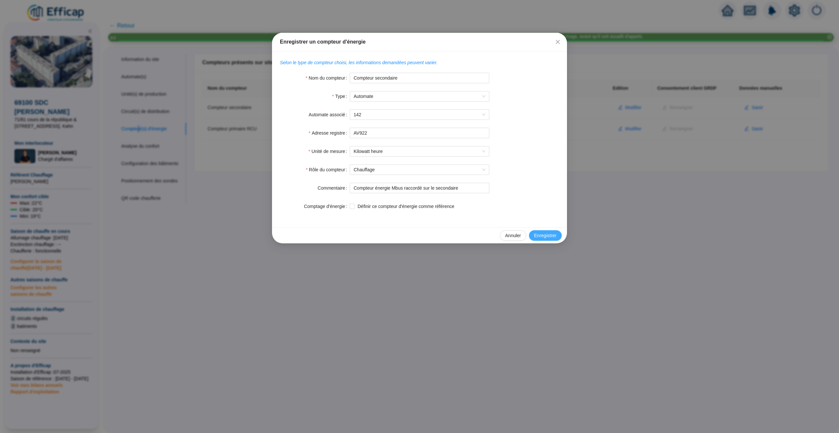
click at [547, 235] on span "Enregistrer" at bounding box center [545, 235] width 22 height 7
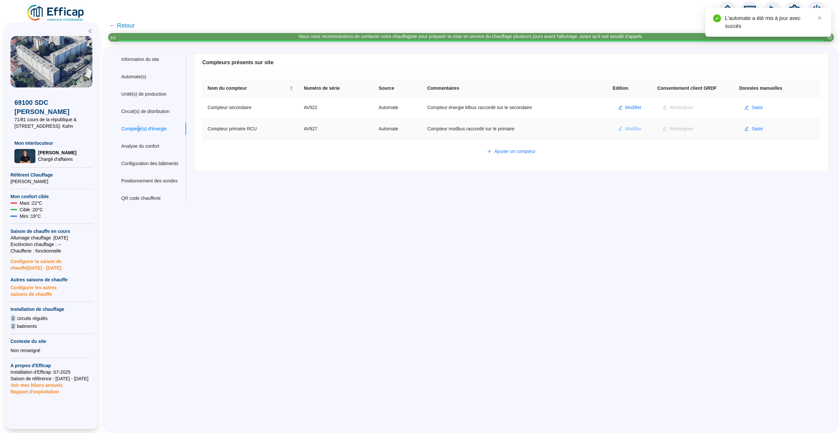
click at [633, 127] on span "Modifier" at bounding box center [633, 129] width 16 height 7
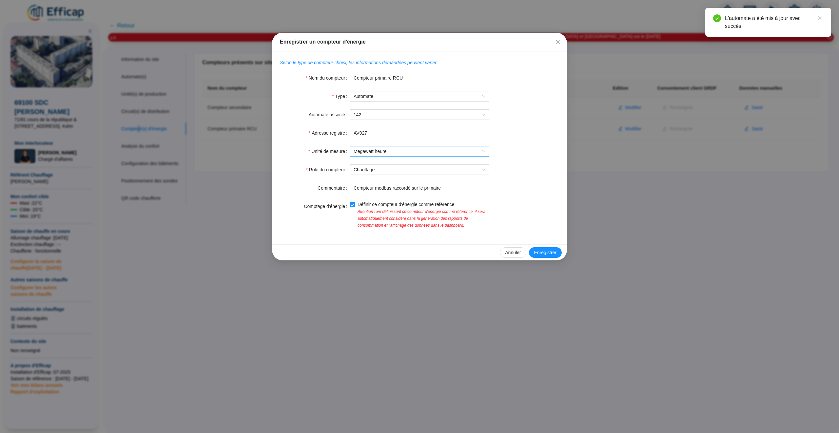
click at [462, 153] on span "Megawatt heure" at bounding box center [420, 152] width 132 height 10
click at [430, 187] on div "Kilowatt heure" at bounding box center [419, 186] width 129 height 7
click at [543, 253] on span "Enregistrer" at bounding box center [545, 252] width 22 height 7
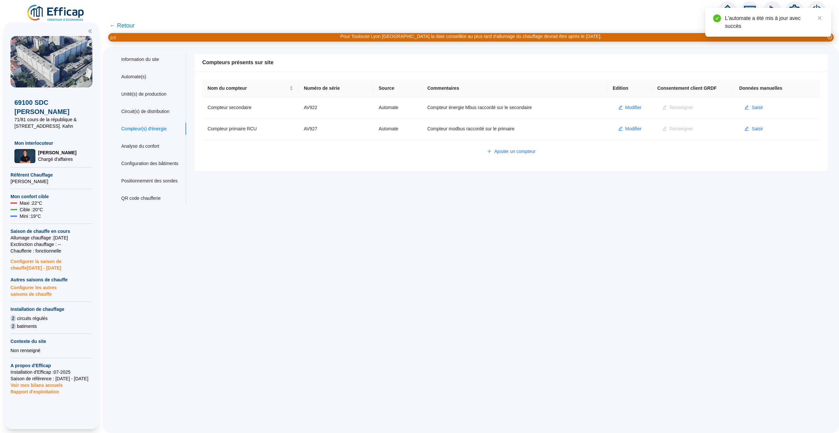
click at [119, 24] on span "← Retour" at bounding box center [121, 25] width 25 height 9
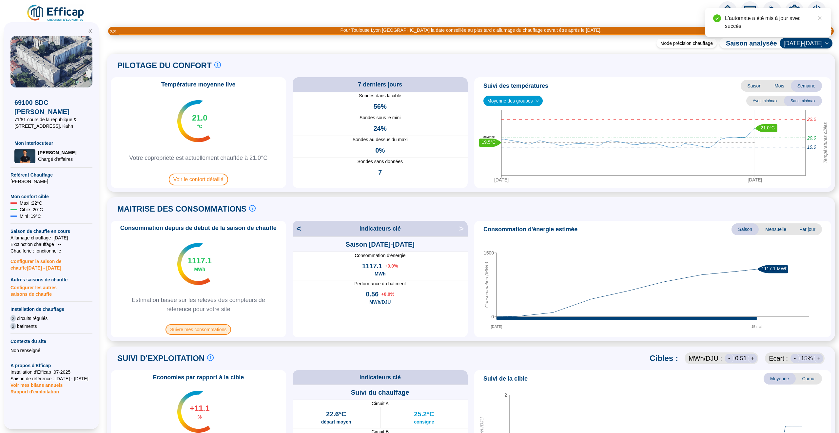
click at [215, 325] on span "Suivre mes consommations" at bounding box center [199, 329] width 66 height 10
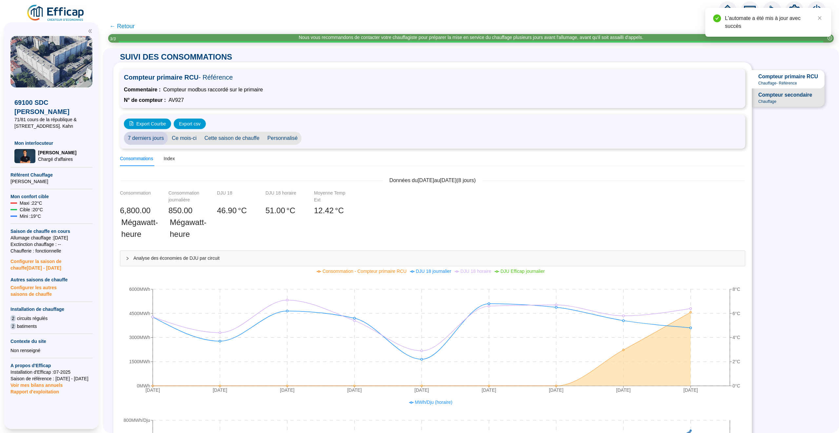
click at [790, 90] on span "Compteur secondaire Chauffage" at bounding box center [788, 97] width 73 height 18
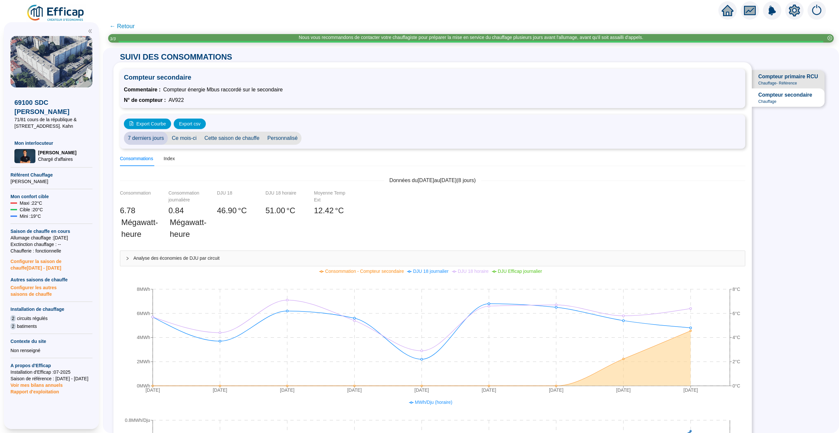
click at [764, 84] on span "Chauffage - Référence" at bounding box center [777, 83] width 39 height 5
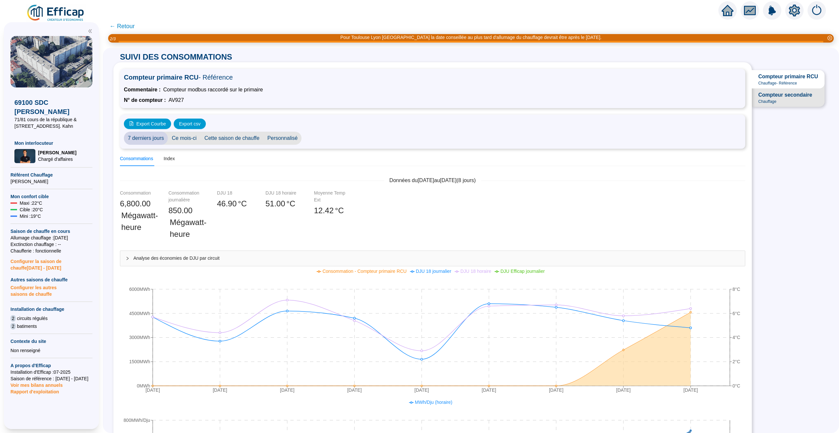
click at [122, 26] on span "← Retour" at bounding box center [121, 26] width 25 height 9
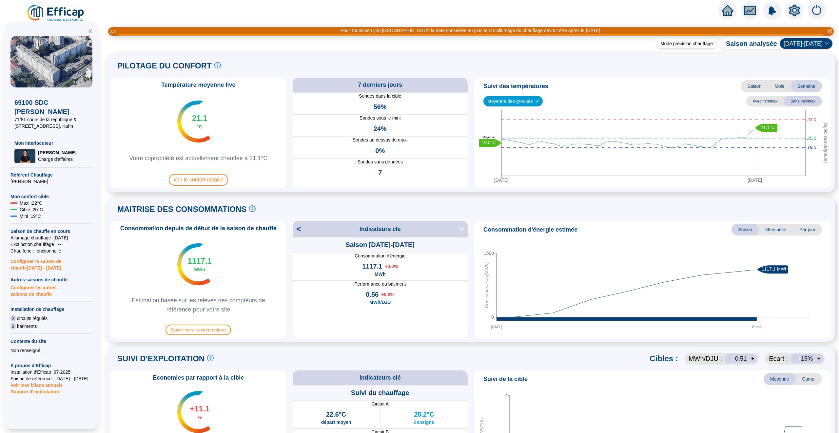
click at [729, 1] on div at bounding box center [419, 9] width 839 height 18
click at [729, 9] on icon "home" at bounding box center [728, 10] width 12 height 9
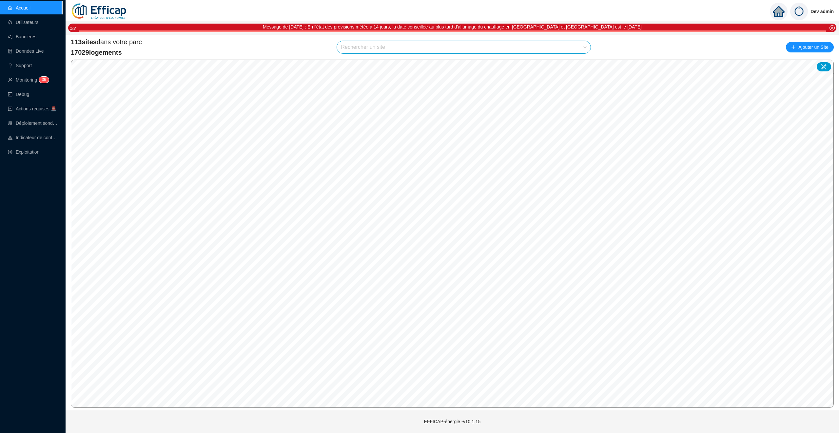
click at [430, 50] on input "search" at bounding box center [461, 47] width 240 height 12
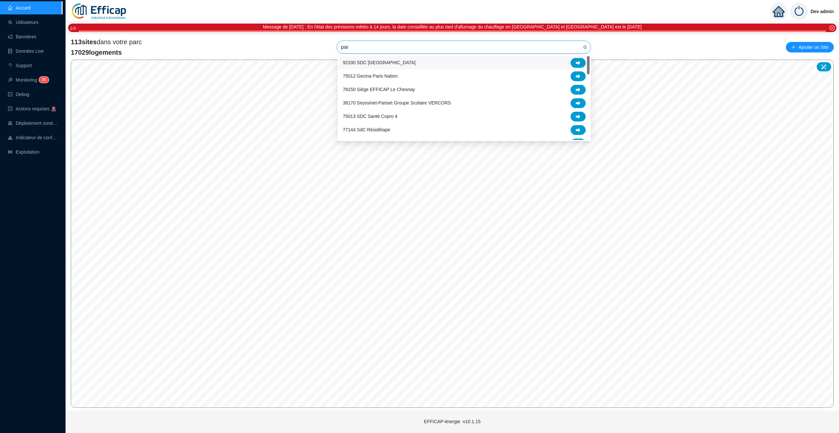
type input "pari"
click at [582, 116] on div at bounding box center [578, 117] width 15 height 10
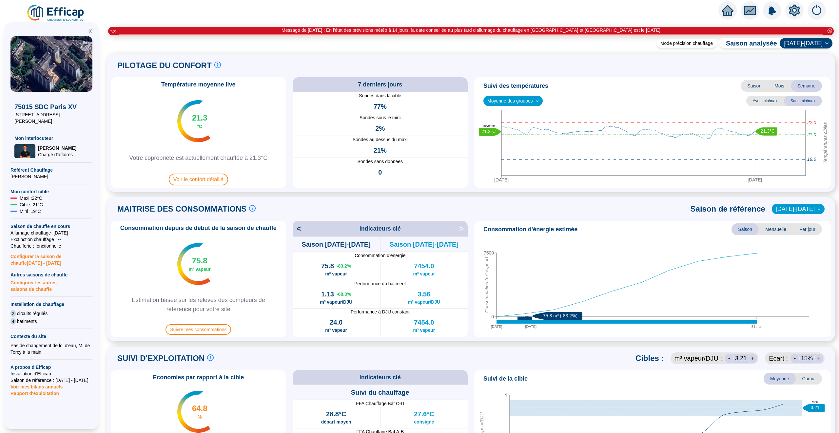
click at [731, 8] on icon "home" at bounding box center [728, 10] width 12 height 11
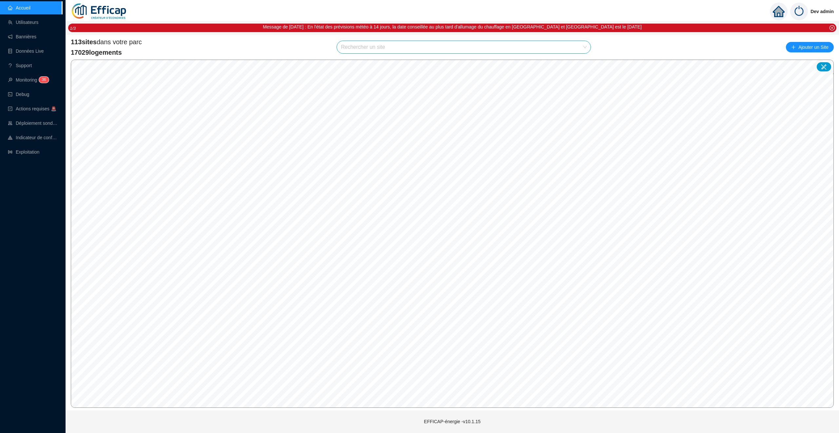
click at [372, 51] on input "search" at bounding box center [461, 47] width 240 height 12
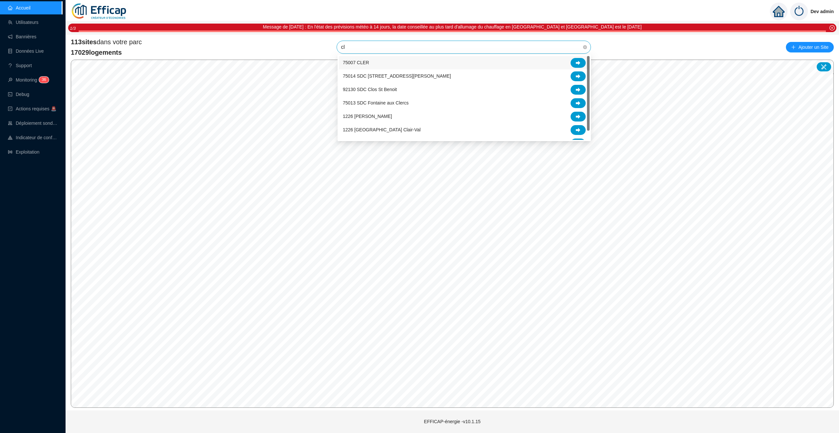
type input "c"
type input "salm"
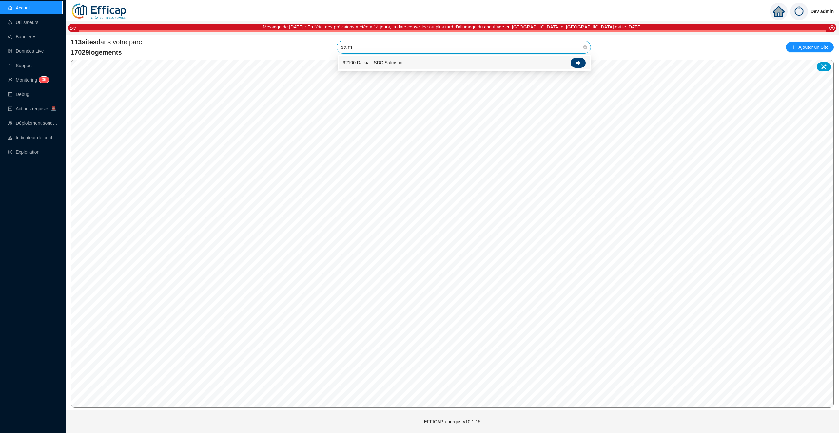
click at [581, 62] on div at bounding box center [578, 63] width 15 height 10
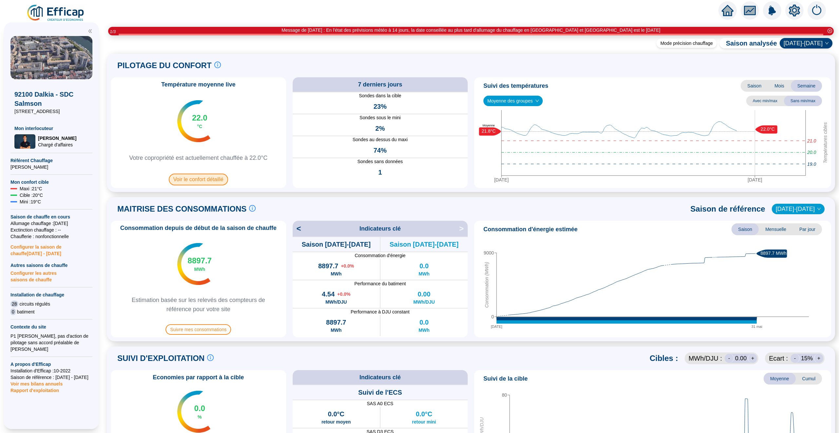
click at [208, 178] on span "Voir le confort détaillé" at bounding box center [198, 180] width 59 height 12
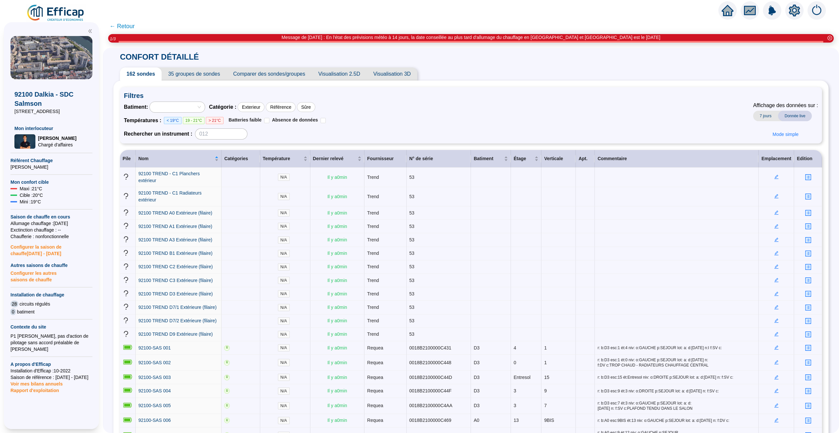
click at [333, 77] on span "Visualisation 2.5D" at bounding box center [339, 74] width 55 height 13
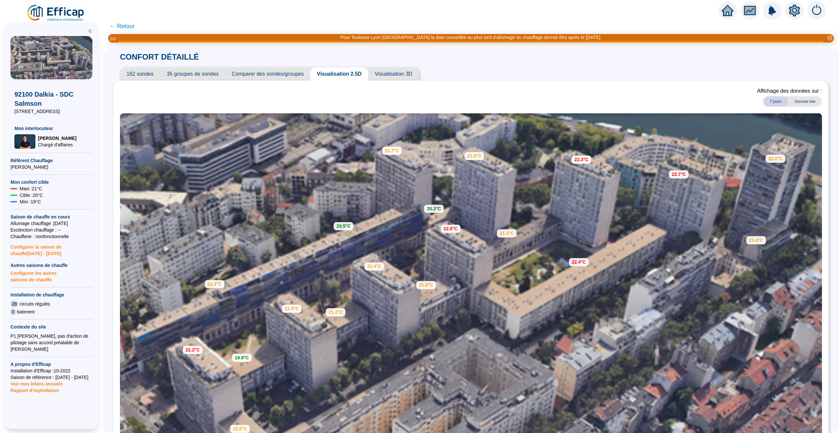
click at [598, 273] on img at bounding box center [471, 332] width 702 height 439
click at [149, 79] on span "162 sondes" at bounding box center [140, 74] width 40 height 13
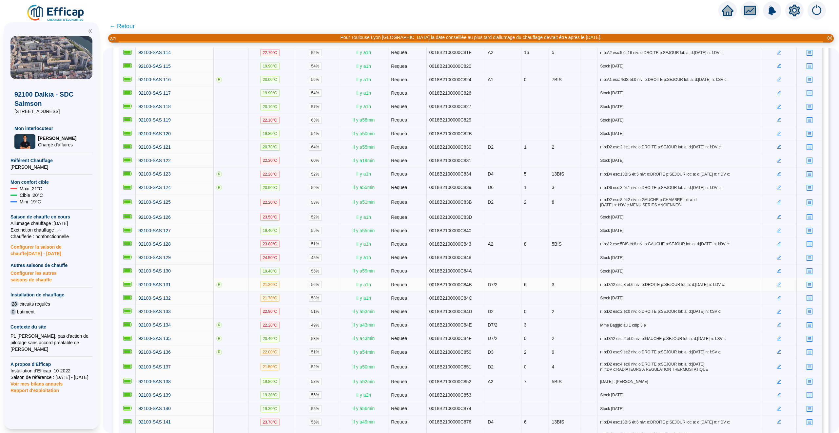
scroll to position [1896, 0]
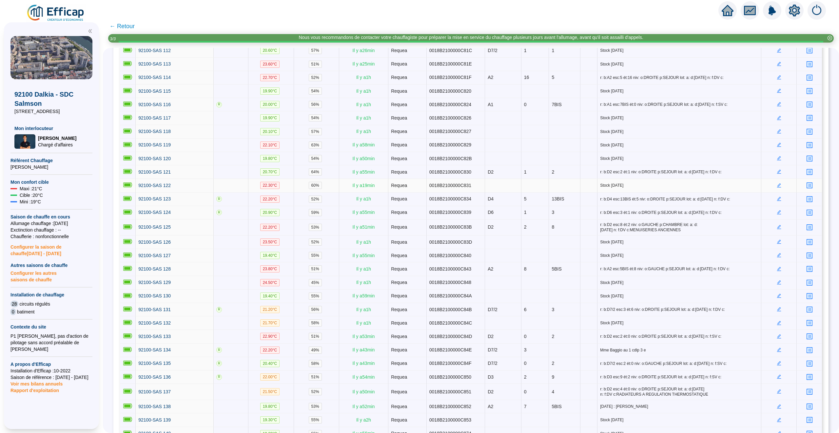
click at [777, 188] on icon "edit" at bounding box center [779, 185] width 5 height 5
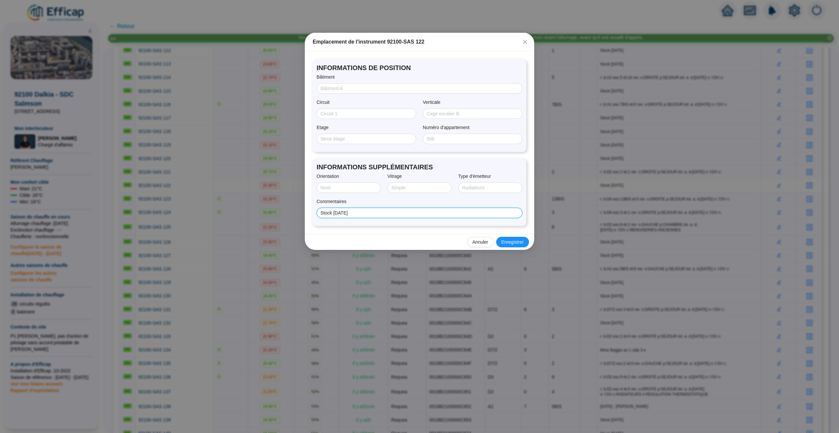
drag, startPoint x: 363, startPoint y: 213, endPoint x: 280, endPoint y: 213, distance: 82.6
click at [280, 213] on div "Emplacement de l'instrument 92100-SAS 122 INFORMATIONS DE POSITION Bâtiment Cir…" at bounding box center [419, 216] width 839 height 433
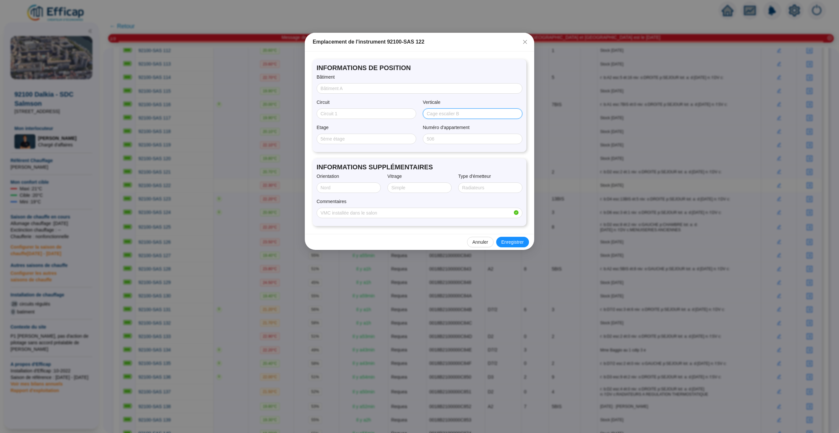
click at [434, 116] on input "Verticale" at bounding box center [472, 113] width 90 height 7
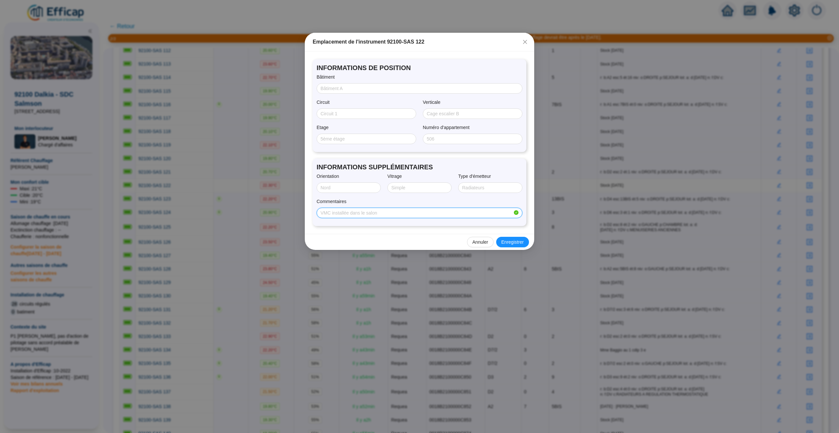
click at [336, 211] on input "Commentaires" at bounding box center [417, 213] width 192 height 7
type input "Sonde replacée - mail 8/10/25"
click at [377, 109] on span at bounding box center [367, 113] width 100 height 10
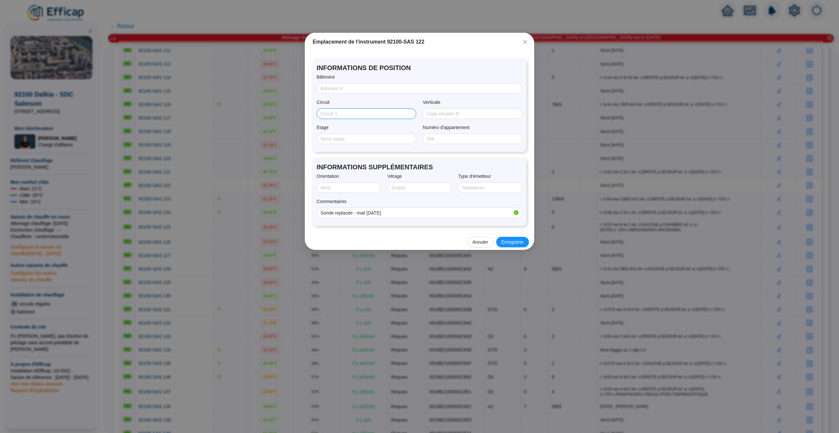
click at [377, 112] on input "Circuit" at bounding box center [366, 113] width 90 height 7
type input "D3"
click at [424, 88] on input "Bâtiment" at bounding box center [419, 88] width 197 height 7
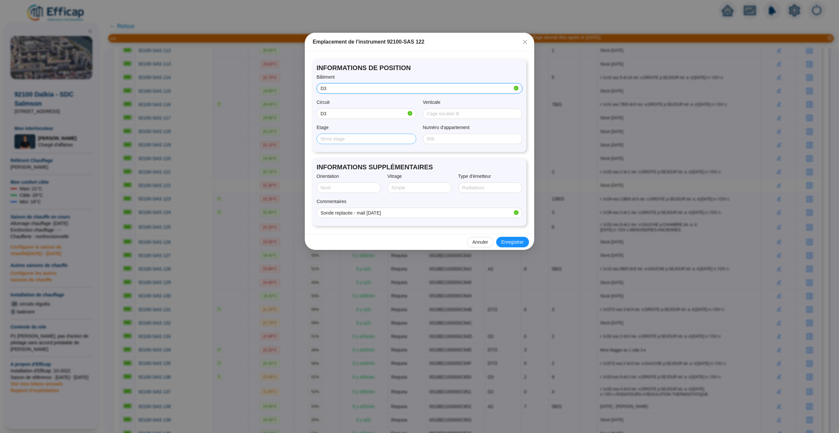
type input "D3"
click at [373, 139] on input "Etage" at bounding box center [366, 139] width 90 height 7
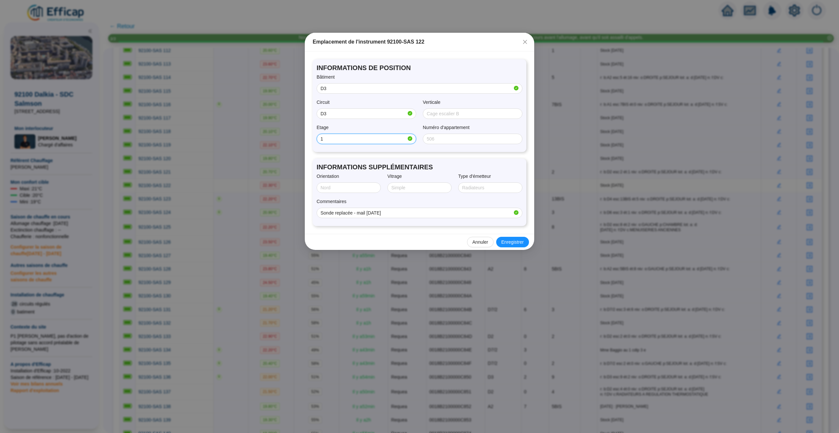
type input "1"
click at [477, 104] on div "Verticale" at bounding box center [473, 104] width 100 height 10
click at [516, 244] on span "Enregistrer" at bounding box center [512, 242] width 22 height 7
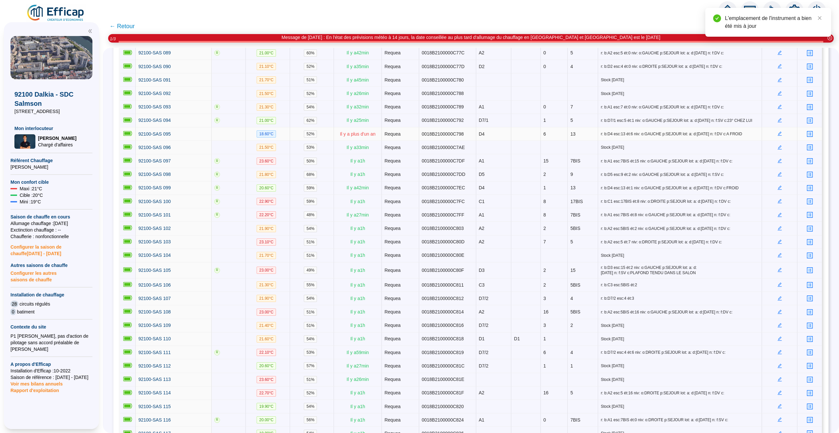
scroll to position [1084, 0]
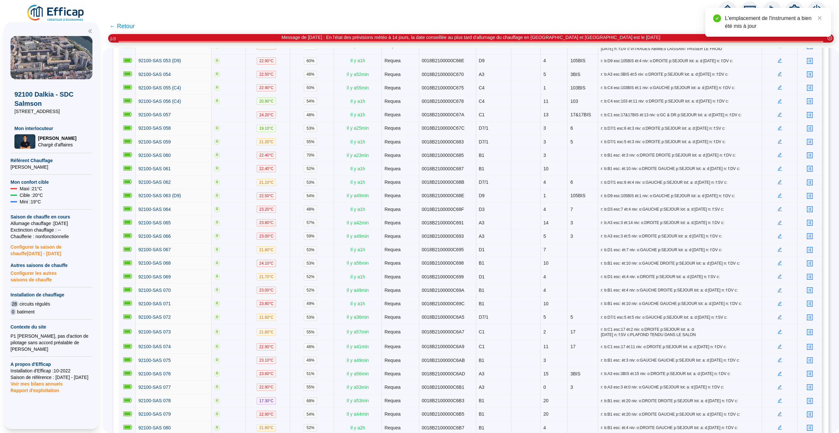
click at [122, 24] on span "← Retour" at bounding box center [121, 26] width 25 height 9
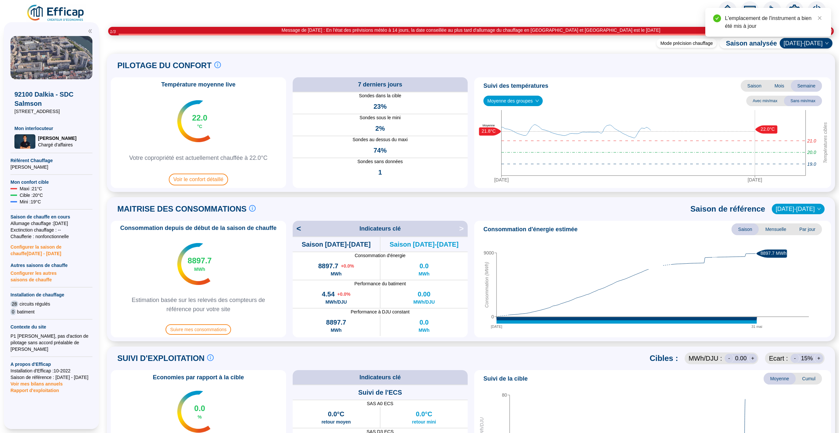
scroll to position [316, 0]
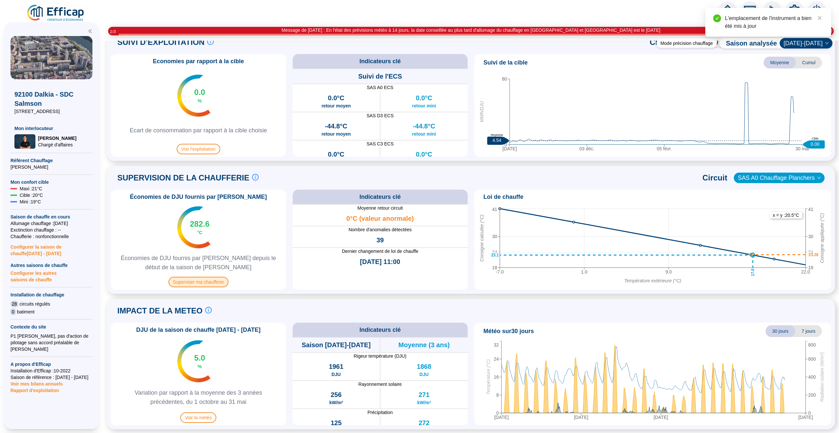
click at [203, 284] on span "Superviser ma chaufferie" at bounding box center [198, 282] width 60 height 10
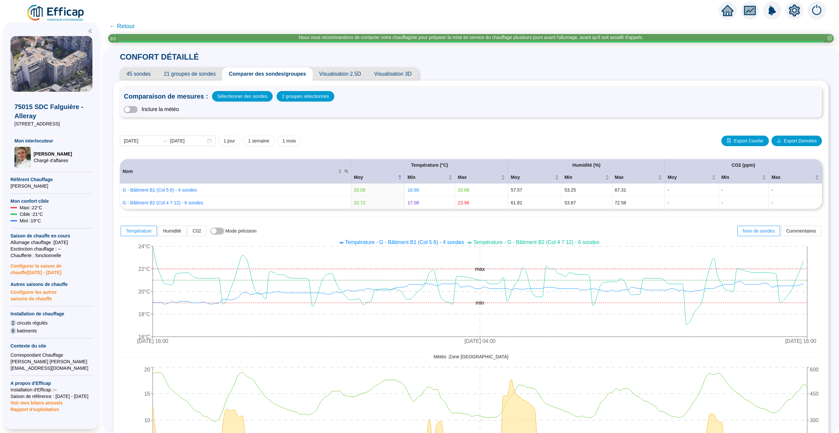
click at [142, 78] on span "45 sondes" at bounding box center [138, 74] width 37 height 13
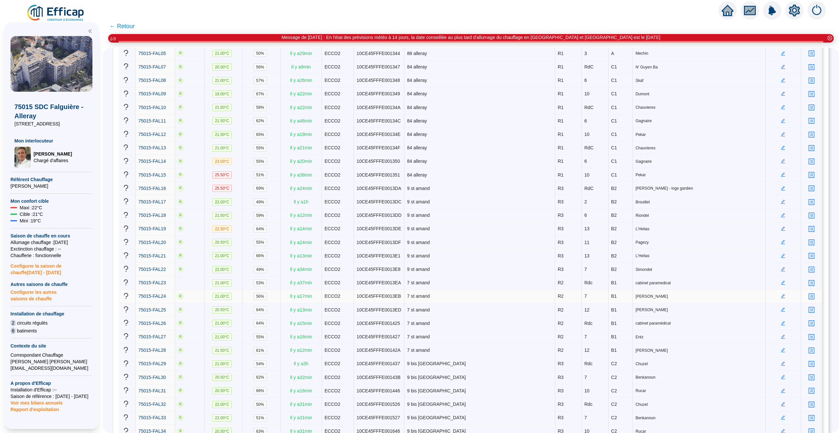
scroll to position [117, 0]
